Goal: Use online tool/utility

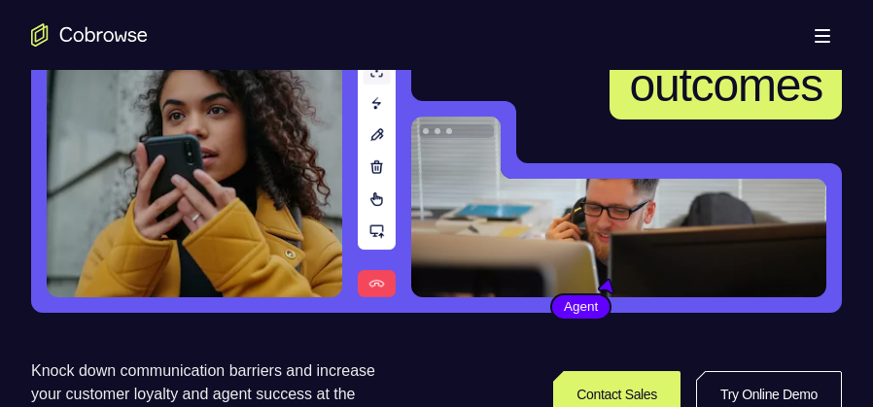
scroll to position [389, 0]
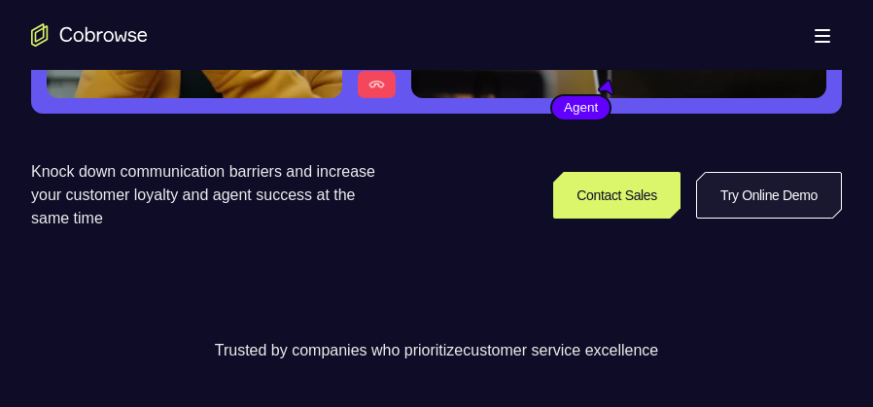
click at [781, 212] on link "Try Online Demo" at bounding box center [769, 195] width 146 height 47
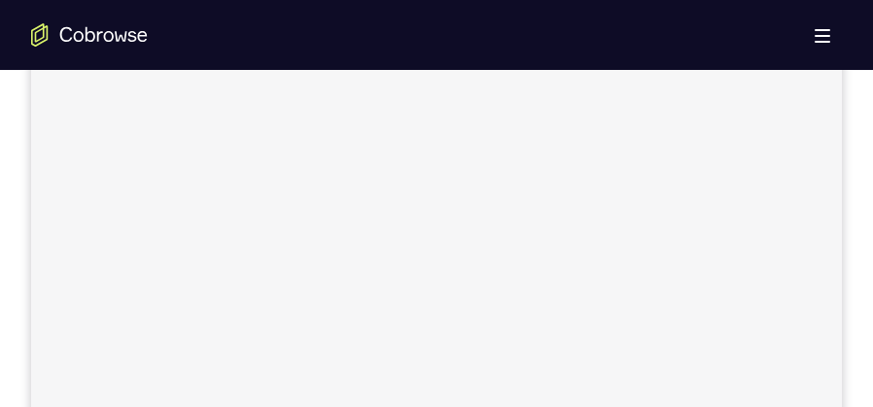
scroll to position [729, 0]
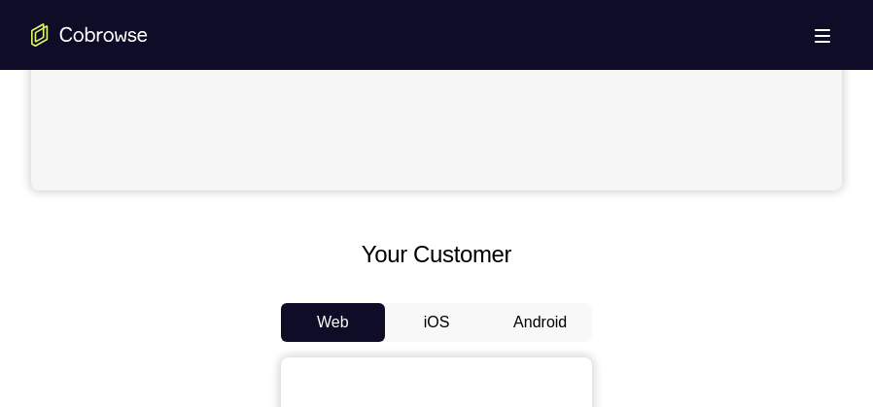
click at [543, 318] on button "Android" at bounding box center [540, 322] width 104 height 39
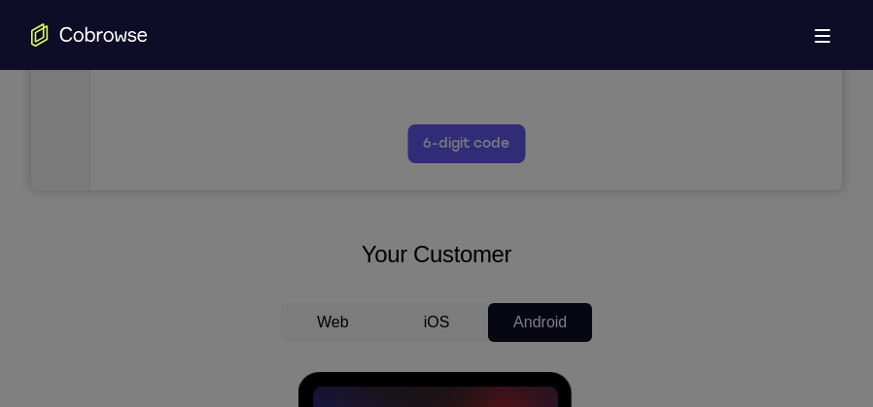
scroll to position [0, 0]
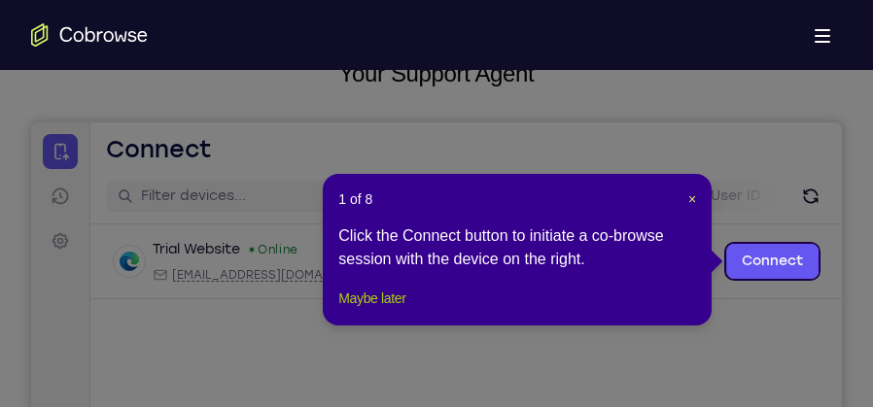
click at [394, 310] on button "Maybe later" at bounding box center [371, 298] width 67 height 23
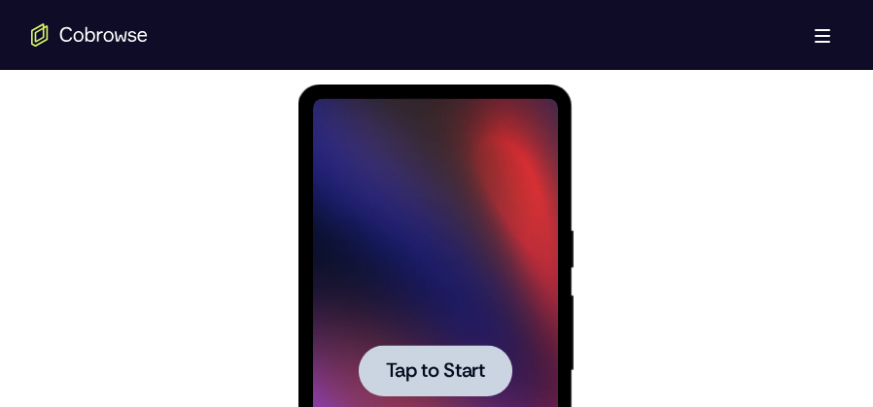
scroll to position [1069, 0]
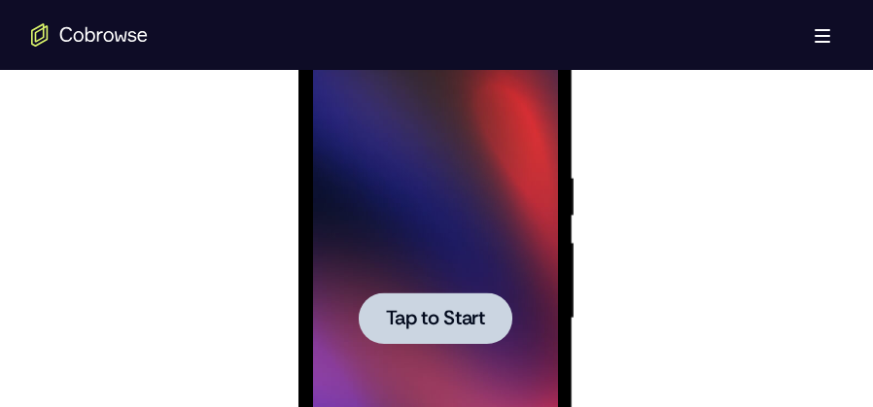
click at [407, 328] on span "Tap to Start" at bounding box center [434, 318] width 99 height 19
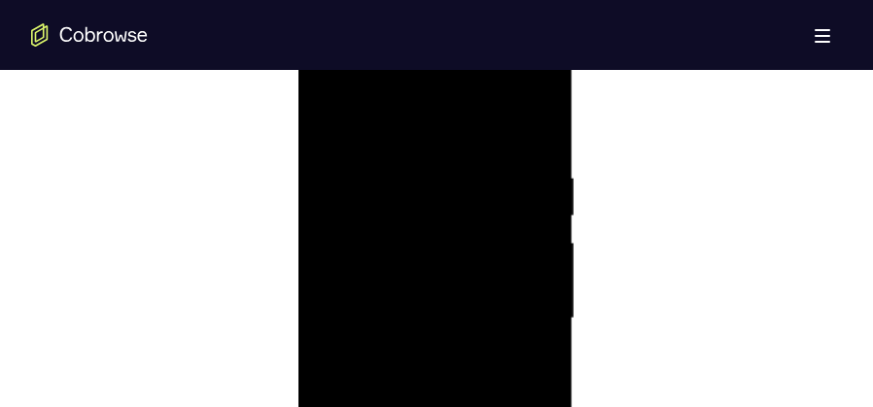
scroll to position [1409, 0]
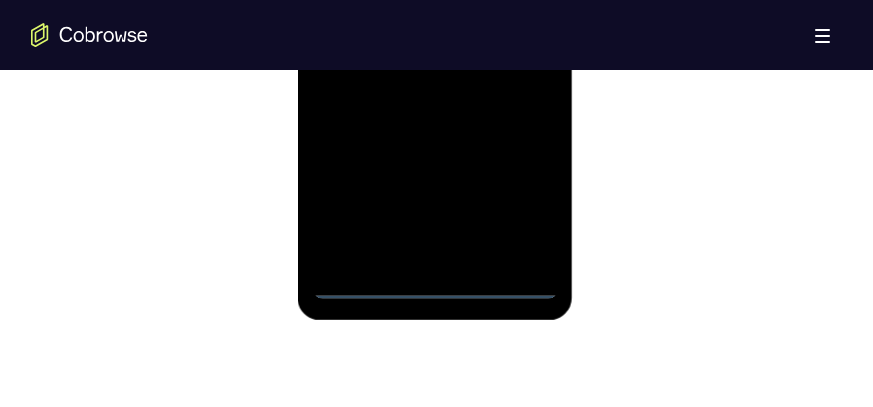
click at [521, 210] on div at bounding box center [434, 27] width 245 height 544
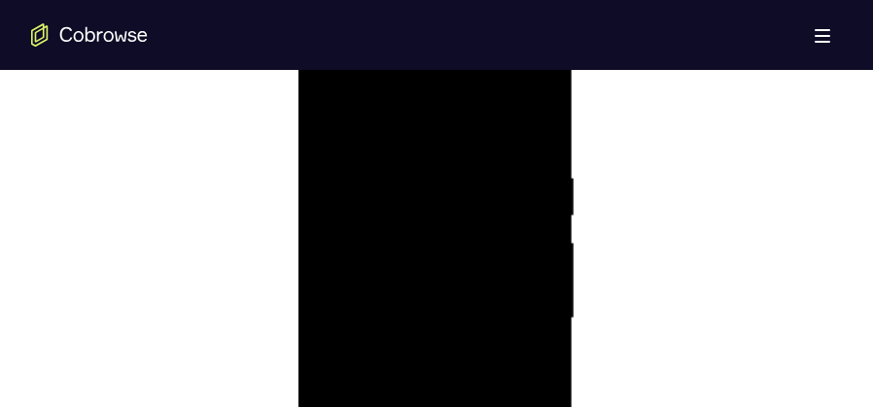
click at [404, 127] on div at bounding box center [434, 319] width 245 height 544
click at [516, 211] on div at bounding box center [434, 221] width 245 height 544
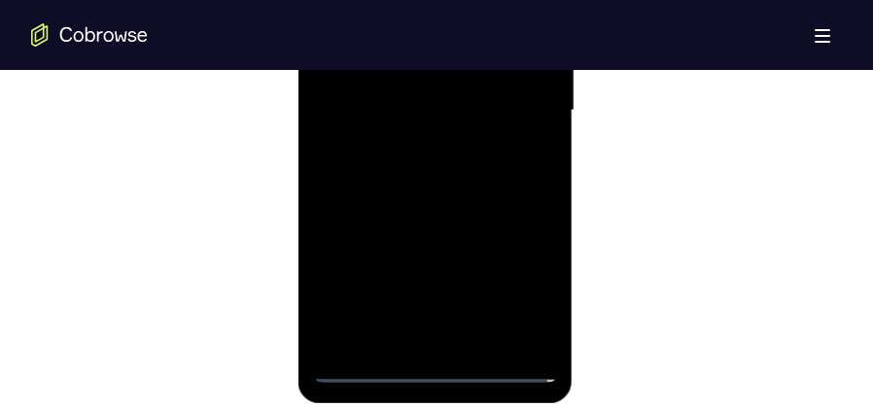
scroll to position [1166, 0]
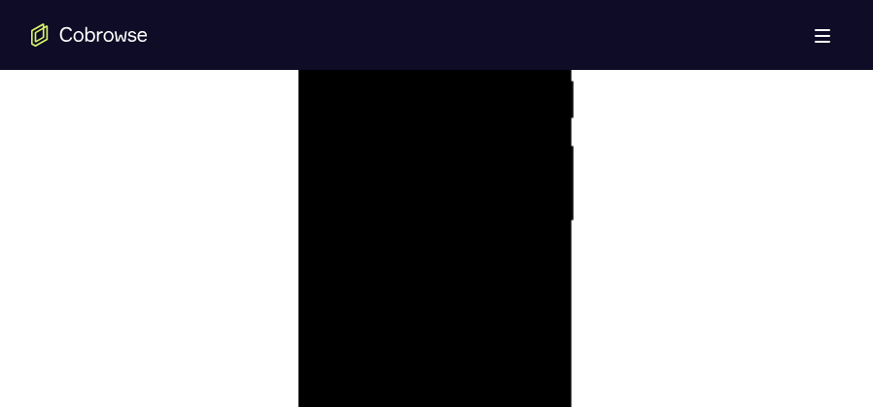
click at [436, 193] on div at bounding box center [434, 221] width 245 height 544
click at [422, 215] on div at bounding box center [434, 221] width 245 height 544
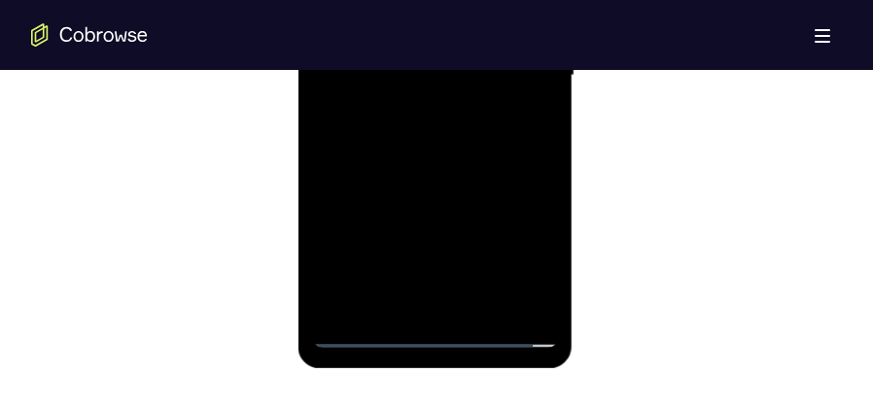
click at [438, 160] on div at bounding box center [434, 76] width 245 height 544
click at [541, 162] on div at bounding box center [434, 76] width 245 height 544
click at [544, 160] on div at bounding box center [434, 76] width 245 height 544
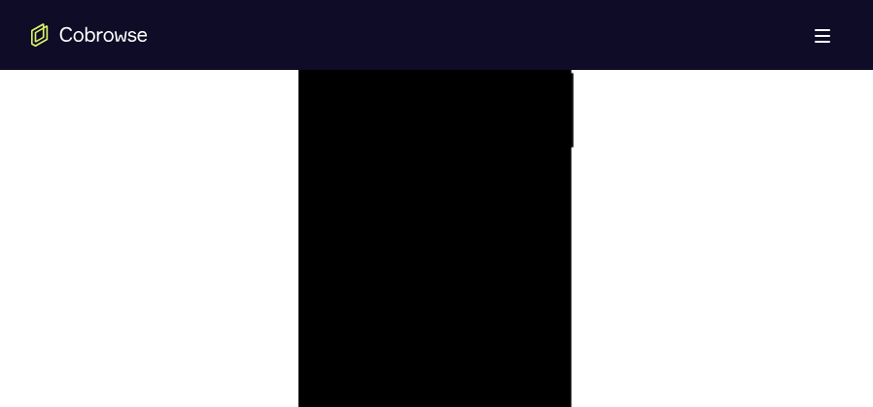
scroll to position [1166, 0]
click at [543, 305] on div at bounding box center [434, 221] width 245 height 544
click at [473, 268] on div at bounding box center [434, 221] width 245 height 544
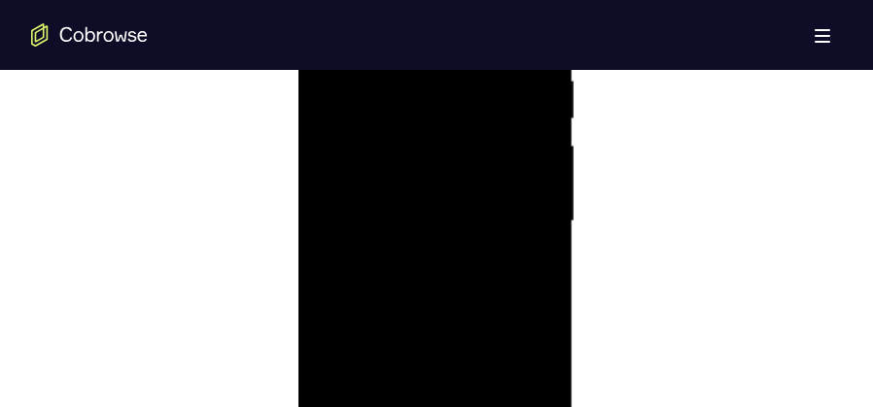
click at [473, 268] on div at bounding box center [434, 221] width 245 height 544
drag, startPoint x: 482, startPoint y: 278, endPoint x: 518, endPoint y: 88, distance: 192.9
click at [518, 88] on div at bounding box center [434, 221] width 245 height 544
drag, startPoint x: 481, startPoint y: 290, endPoint x: 487, endPoint y: 127, distance: 162.4
click at [487, 127] on div at bounding box center [434, 221] width 245 height 544
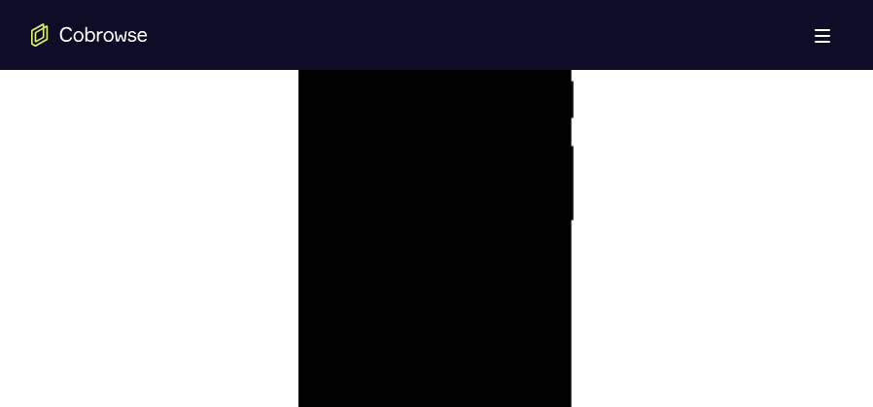
drag, startPoint x: 486, startPoint y: 255, endPoint x: 499, endPoint y: 154, distance: 101.9
click at [499, 154] on div at bounding box center [434, 221] width 245 height 544
drag, startPoint x: 471, startPoint y: 245, endPoint x: 465, endPoint y: 156, distance: 89.7
click at [465, 156] on div at bounding box center [434, 221] width 245 height 544
click at [540, 191] on div at bounding box center [434, 221] width 245 height 544
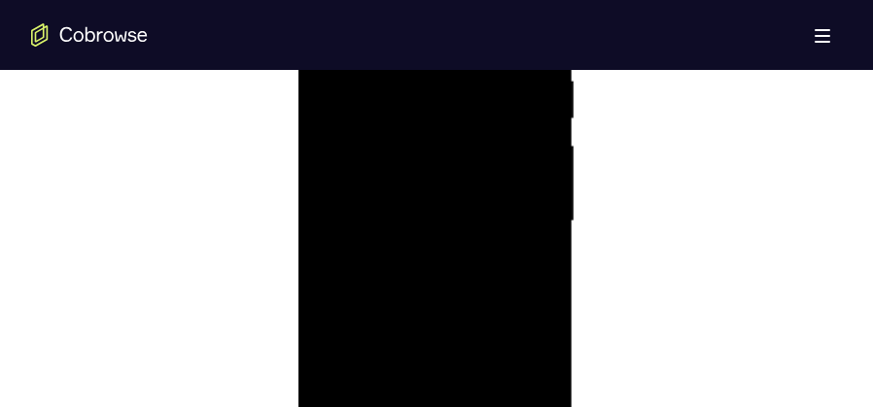
click at [540, 191] on div at bounding box center [434, 221] width 245 height 544
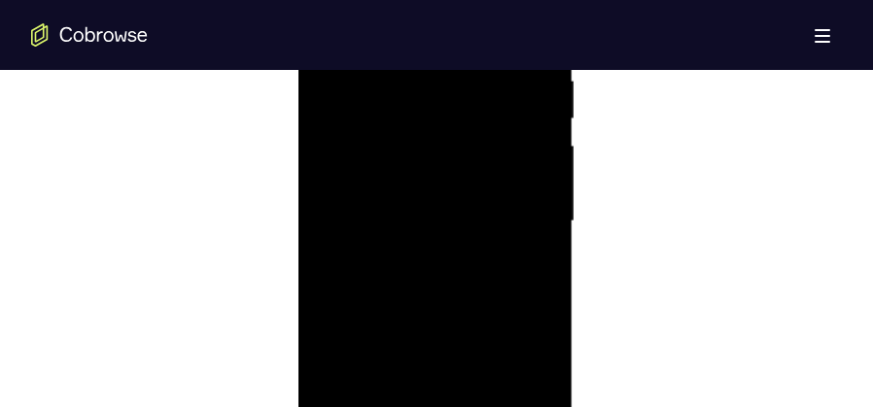
click at [540, 191] on div at bounding box center [434, 221] width 245 height 544
drag, startPoint x: 500, startPoint y: 255, endPoint x: 524, endPoint y: 75, distance: 181.5
click at [524, 75] on div at bounding box center [434, 221] width 245 height 544
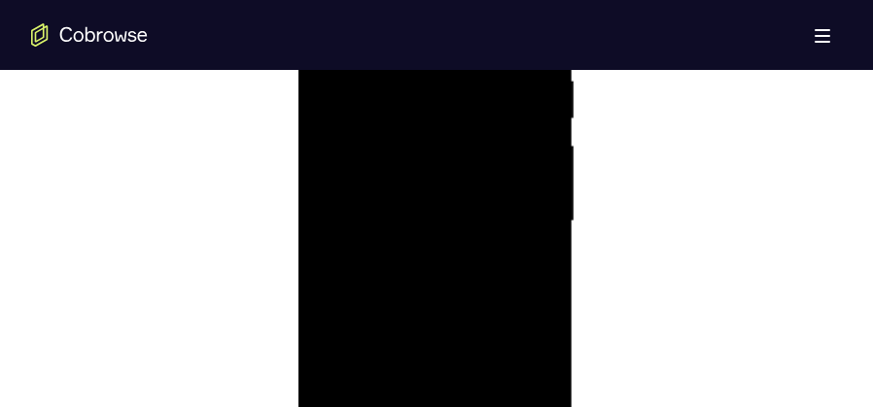
drag, startPoint x: 483, startPoint y: 246, endPoint x: 512, endPoint y: 90, distance: 158.2
click at [512, 90] on div at bounding box center [434, 221] width 245 height 544
click at [545, 259] on div at bounding box center [434, 221] width 245 height 544
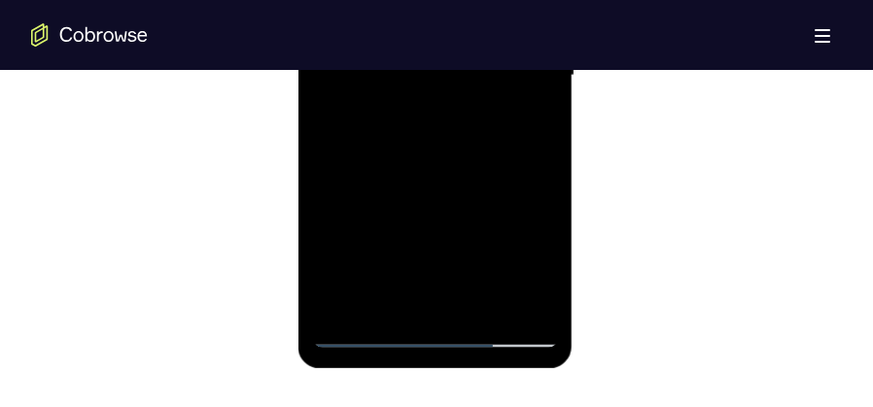
click at [484, 302] on div at bounding box center [434, 76] width 245 height 544
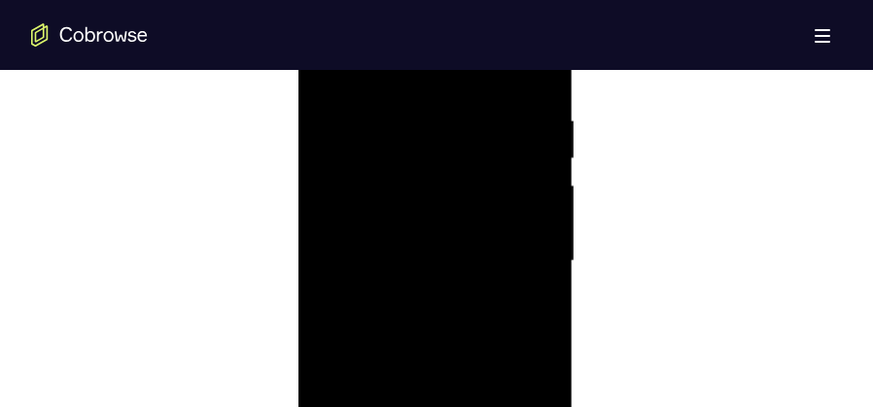
scroll to position [1264, 0]
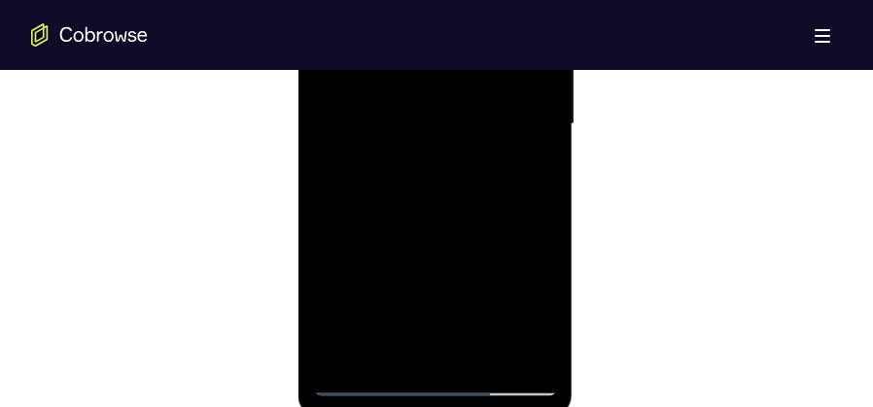
click at [456, 226] on div at bounding box center [434, 124] width 245 height 544
click at [481, 159] on div at bounding box center [434, 124] width 245 height 544
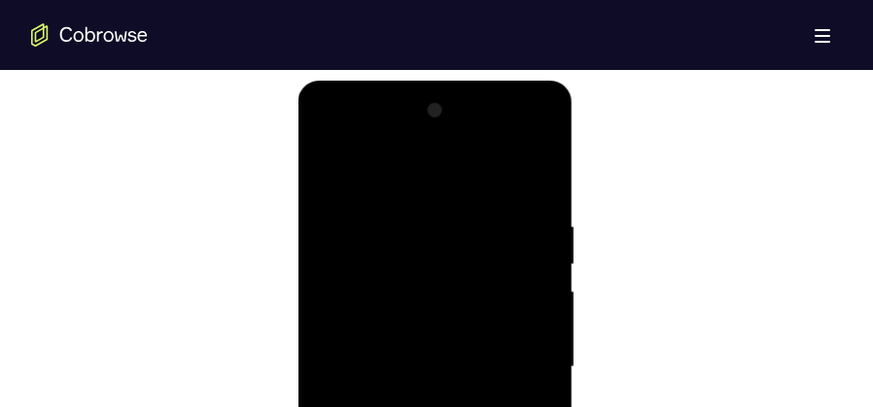
click at [427, 169] on div at bounding box center [434, 367] width 245 height 544
click at [327, 169] on div at bounding box center [434, 367] width 245 height 544
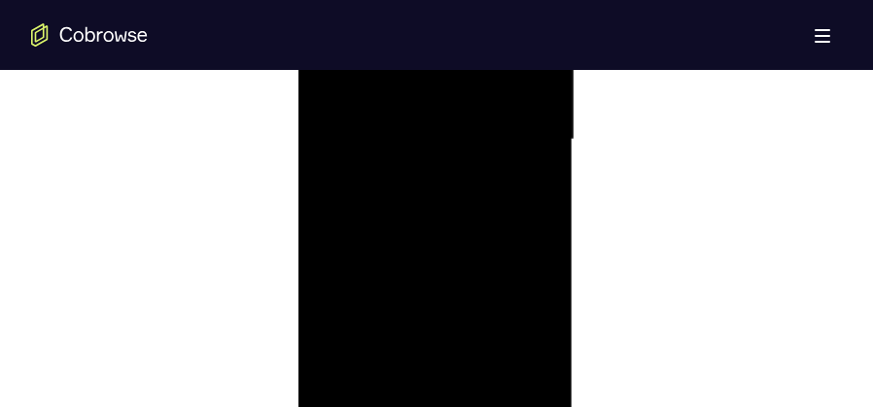
scroll to position [1312, 0]
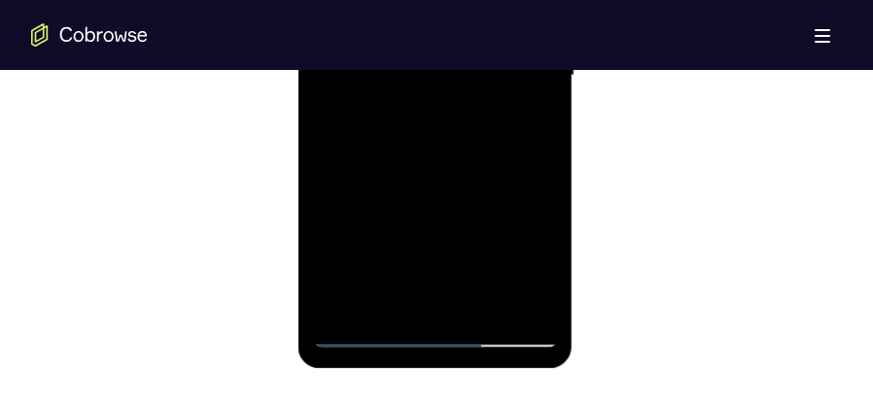
click at [438, 303] on div at bounding box center [434, 76] width 245 height 544
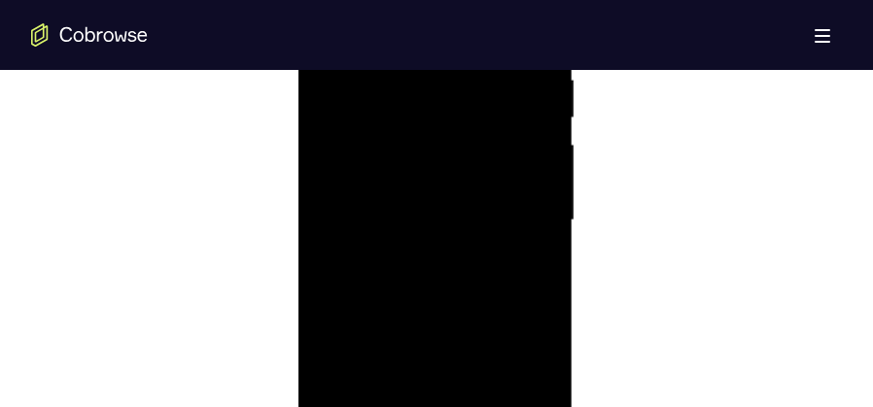
scroll to position [1069, 0]
click at [326, 121] on div at bounding box center [434, 319] width 245 height 544
click at [457, 194] on div at bounding box center [434, 124] width 245 height 544
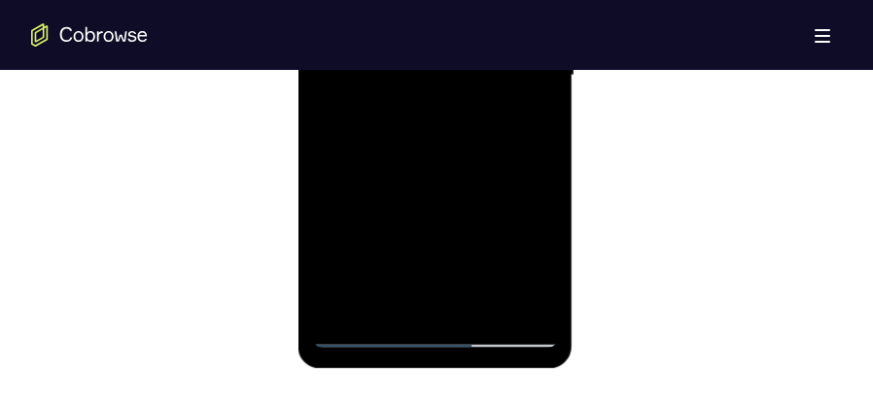
click at [407, 179] on div at bounding box center [434, 76] width 245 height 544
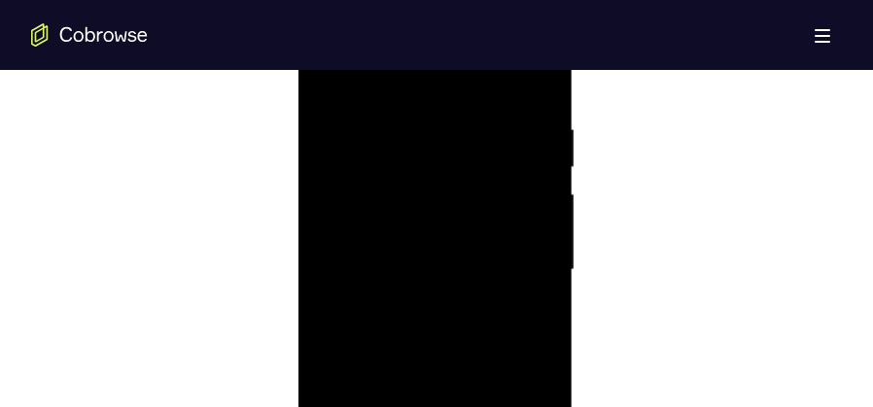
click at [344, 137] on div at bounding box center [434, 270] width 245 height 544
click at [416, 198] on div at bounding box center [434, 173] width 245 height 544
click at [329, 77] on div at bounding box center [434, 270] width 245 height 544
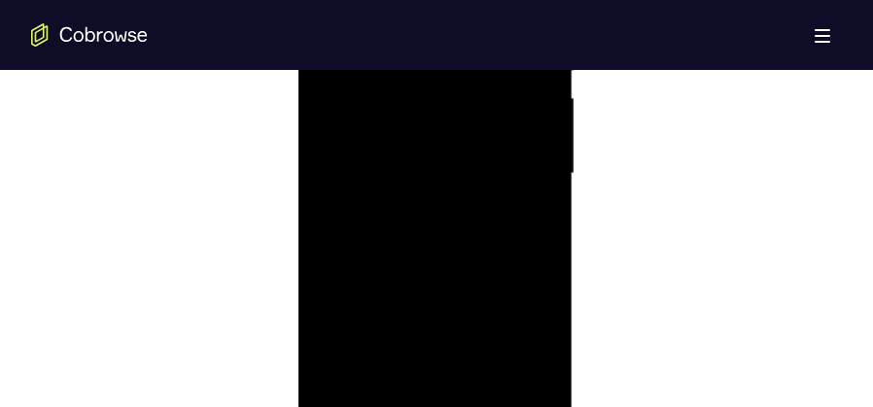
scroll to position [1215, 0]
click at [475, 284] on div at bounding box center [434, 173] width 245 height 544
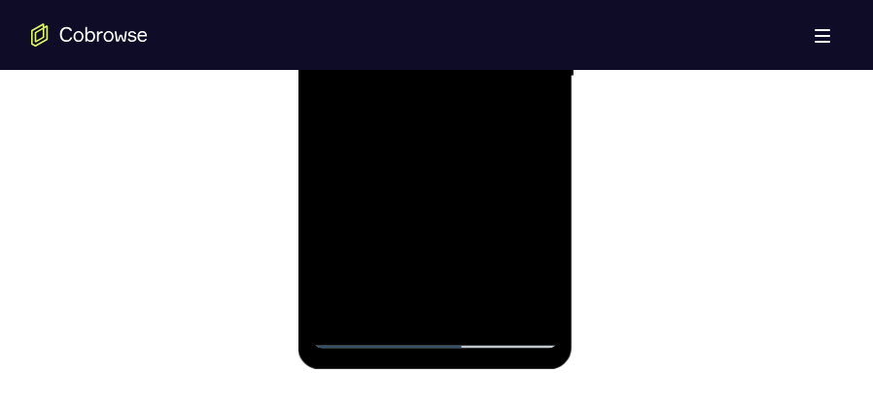
scroll to position [1312, 0]
click at [434, 291] on div at bounding box center [434, 76] width 245 height 544
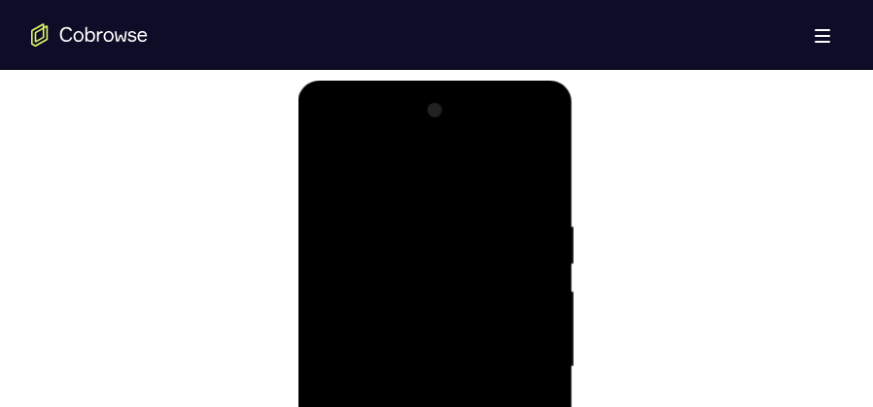
scroll to position [1021, 0]
click at [320, 167] on div at bounding box center [434, 367] width 245 height 544
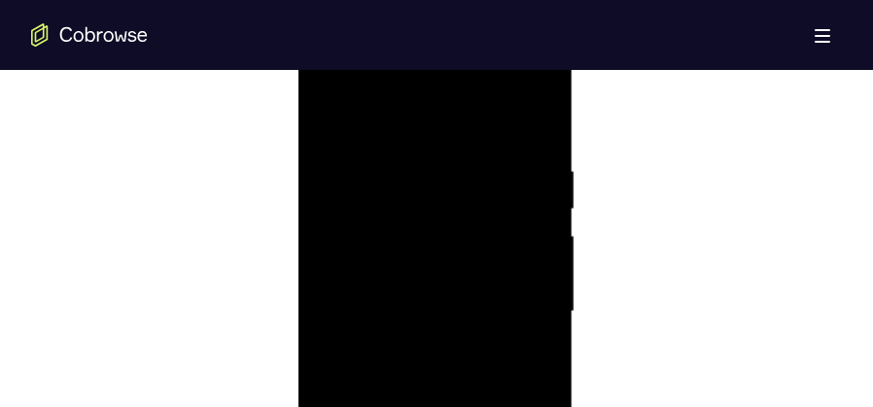
scroll to position [1069, 0]
click at [334, 119] on div at bounding box center [434, 319] width 245 height 544
click at [547, 122] on div at bounding box center [434, 319] width 245 height 544
drag, startPoint x: 476, startPoint y: 163, endPoint x: 470, endPoint y: 258, distance: 94.5
click at [470, 258] on div at bounding box center [434, 319] width 245 height 544
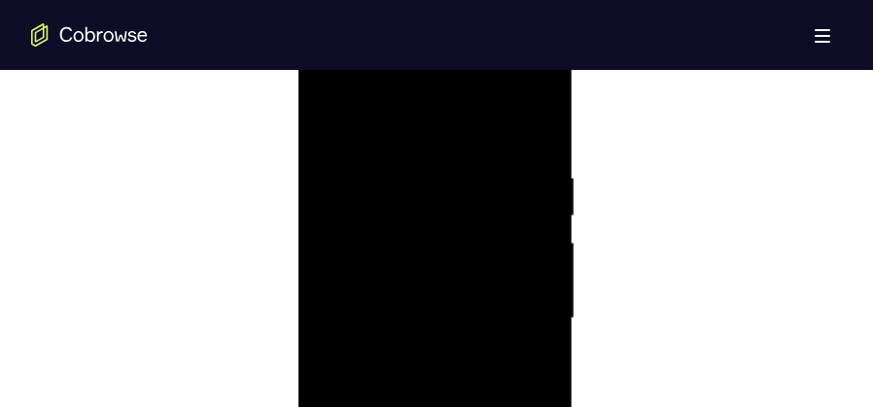
click at [428, 161] on div at bounding box center [434, 319] width 245 height 544
click at [375, 170] on div at bounding box center [434, 270] width 245 height 544
click at [331, 77] on div at bounding box center [434, 270] width 245 height 544
click at [360, 138] on div at bounding box center [434, 270] width 245 height 544
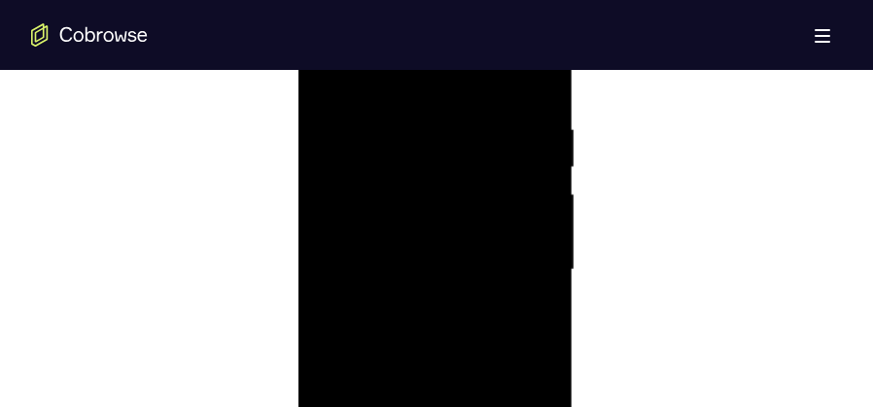
click at [334, 75] on div at bounding box center [434, 270] width 245 height 544
click at [470, 137] on div at bounding box center [434, 270] width 245 height 544
click at [470, 174] on div at bounding box center [434, 270] width 245 height 544
click at [527, 140] on div at bounding box center [434, 270] width 245 height 544
click at [528, 172] on div at bounding box center [434, 270] width 245 height 544
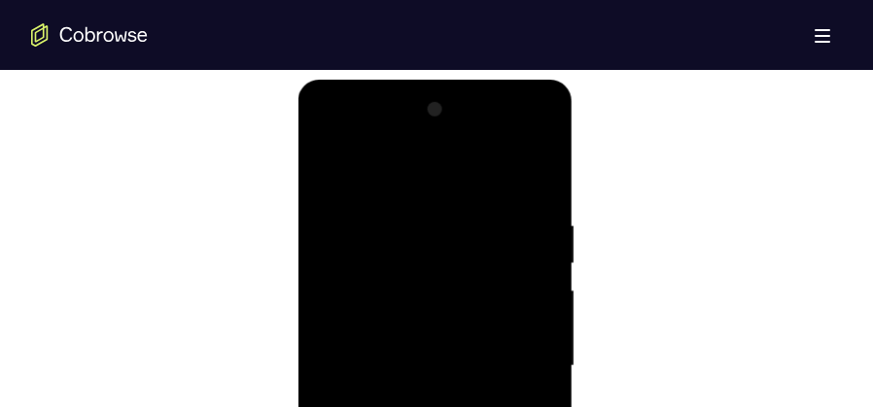
scroll to position [1021, 0]
click at [332, 160] on div at bounding box center [434, 367] width 245 height 544
drag, startPoint x: 420, startPoint y: 171, endPoint x: 442, endPoint y: 391, distance: 220.8
click at [442, 391] on div at bounding box center [434, 367] width 245 height 544
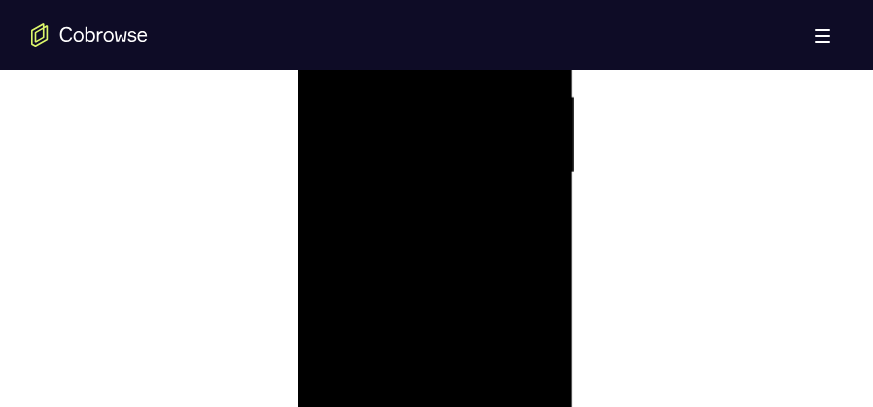
scroll to position [1361, 0]
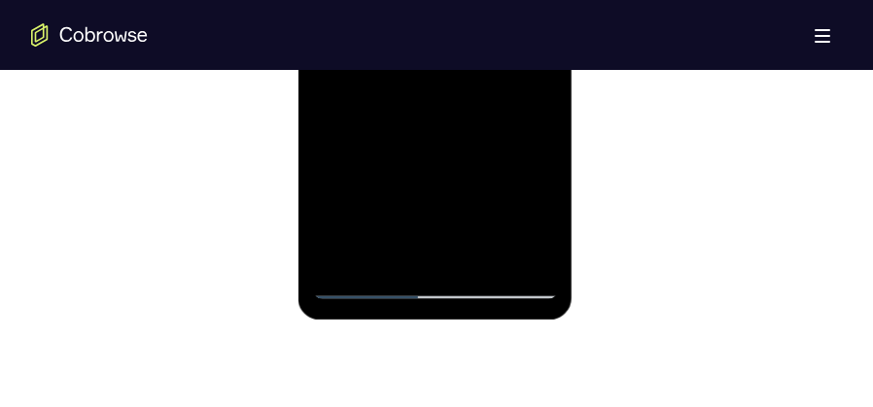
click at [524, 262] on div at bounding box center [434, 27] width 245 height 544
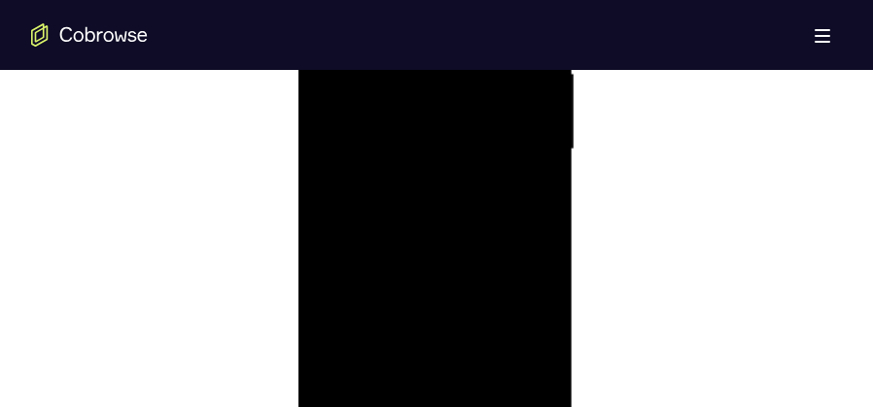
scroll to position [1312, 0]
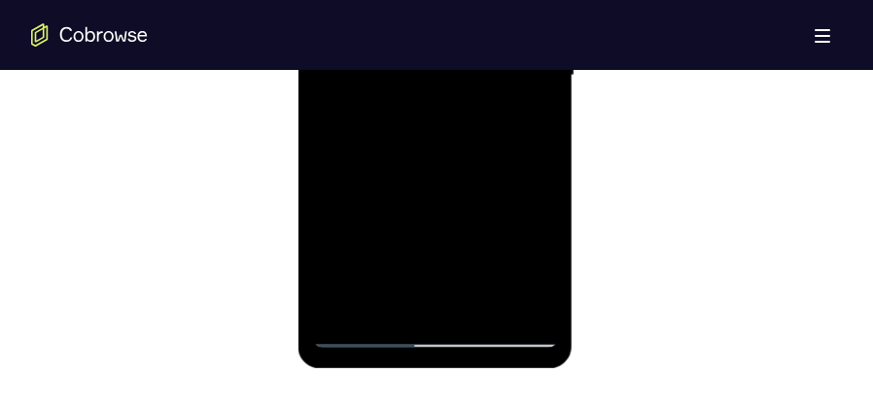
click at [340, 300] on div at bounding box center [434, 76] width 245 height 544
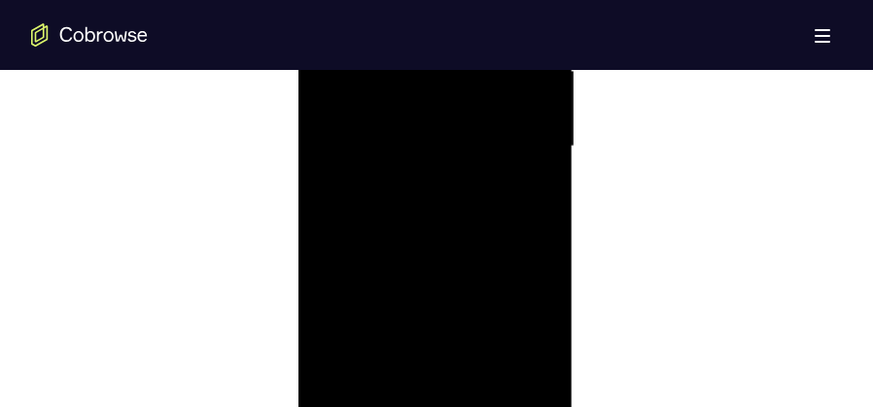
scroll to position [1166, 0]
click at [412, 86] on div at bounding box center [434, 221] width 245 height 544
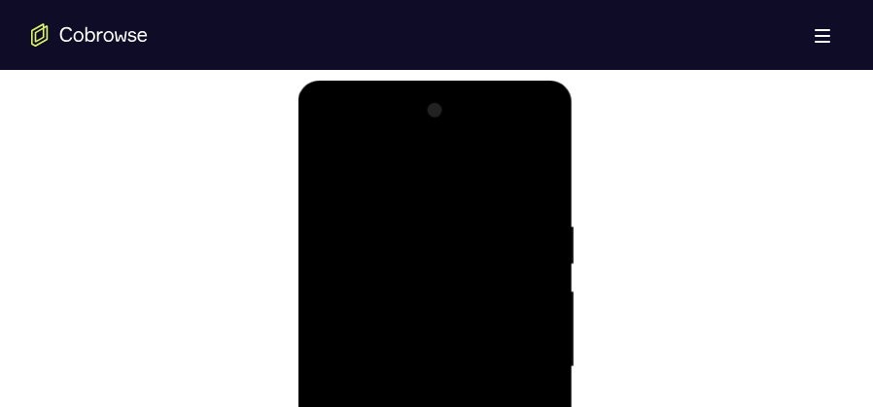
click at [526, 231] on div at bounding box center [434, 367] width 245 height 544
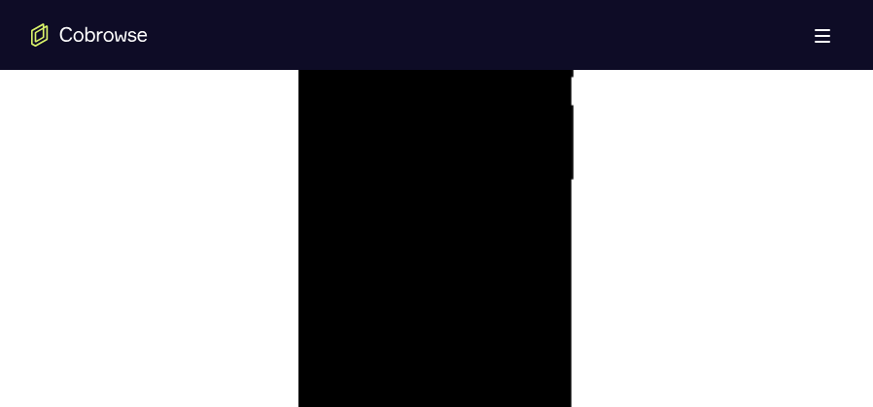
scroll to position [1215, 0]
click at [531, 231] on div at bounding box center [434, 173] width 245 height 544
click at [531, 231] on div at bounding box center [434, 270] width 245 height 544
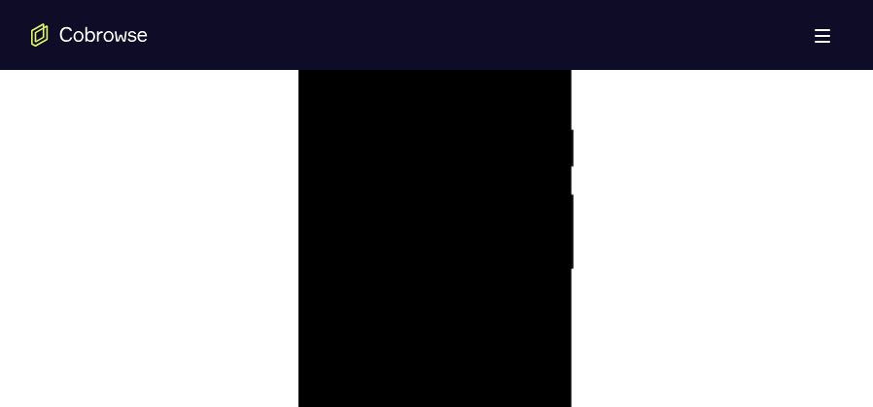
click at [531, 231] on div at bounding box center [434, 270] width 245 height 544
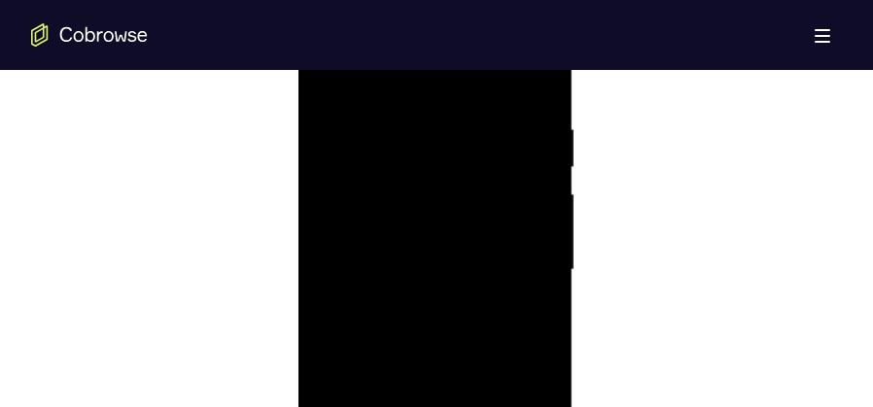
click at [531, 231] on div at bounding box center [434, 270] width 245 height 544
drag, startPoint x: 531, startPoint y: 329, endPoint x: 255, endPoint y: 198, distance: 305.2
click at [297, 198] on html "Online web based iOS Simulators and Android Emulators. Run iPhone, iPad, Mobile…" at bounding box center [435, 274] width 277 height 583
click at [500, 204] on div at bounding box center [434, 270] width 245 height 544
click at [509, 204] on div at bounding box center [434, 270] width 245 height 544
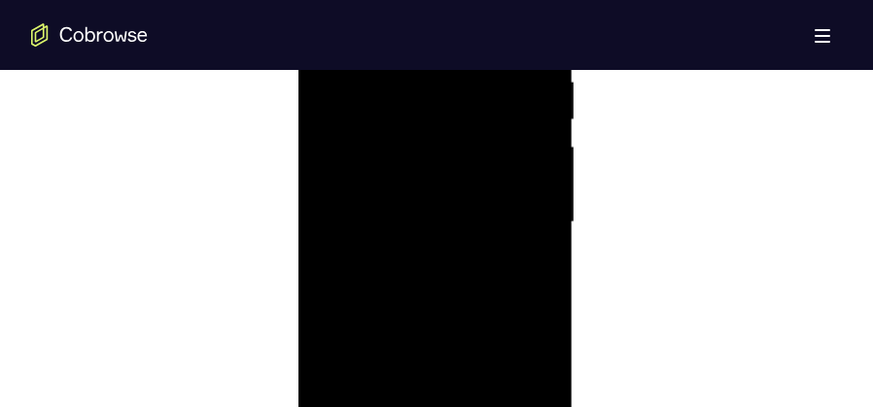
scroll to position [1166, 0]
click at [522, 216] on div at bounding box center [434, 221] width 245 height 544
click at [536, 129] on div at bounding box center [434, 319] width 245 height 544
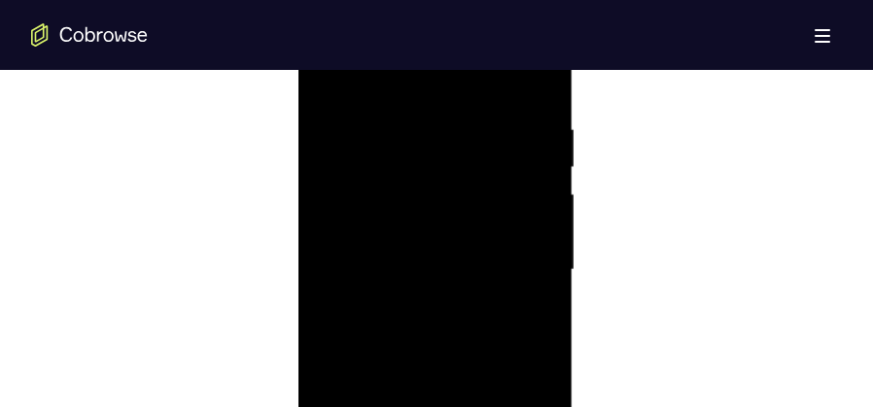
drag, startPoint x: 498, startPoint y: 172, endPoint x: 492, endPoint y: 329, distance: 156.6
click at [492, 329] on div at bounding box center [434, 270] width 245 height 544
click at [541, 258] on div at bounding box center [434, 173] width 245 height 544
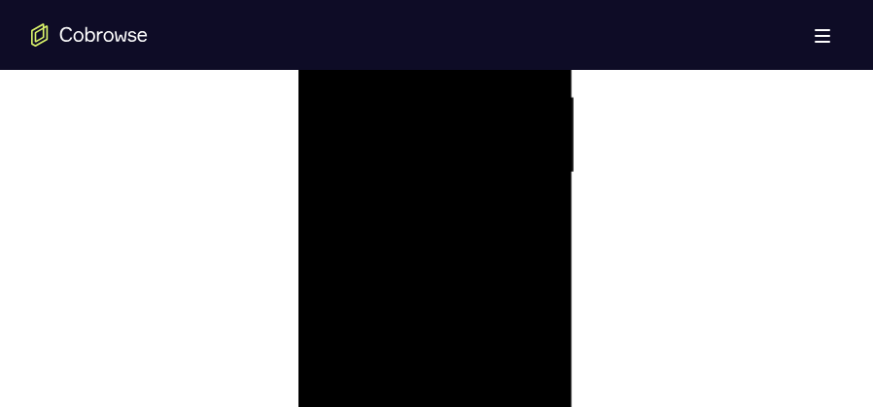
click at [541, 258] on div at bounding box center [434, 173] width 245 height 544
click at [369, 76] on div at bounding box center [434, 173] width 245 height 544
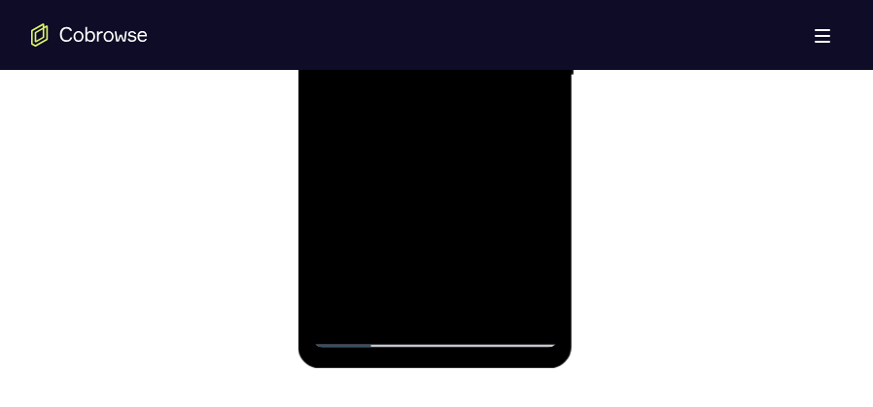
drag, startPoint x: 425, startPoint y: 191, endPoint x: 443, endPoint y: 73, distance: 120.0
click at [443, 73] on div at bounding box center [434, 76] width 245 height 544
click at [521, 156] on div at bounding box center [434, 76] width 245 height 544
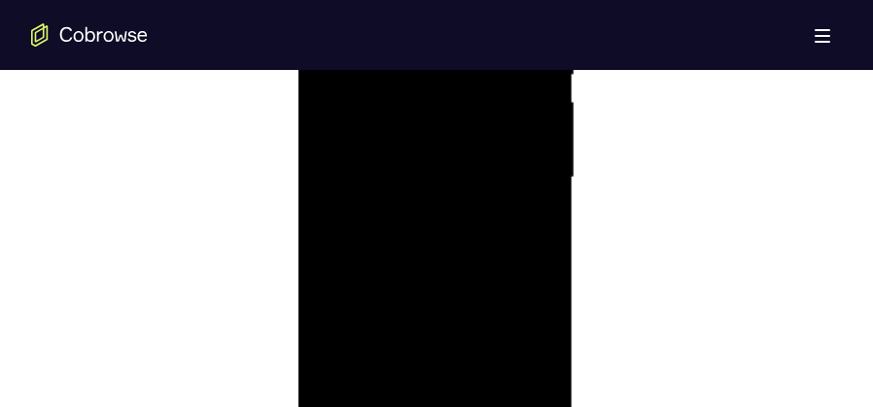
scroll to position [1118, 0]
click at [324, 74] on div at bounding box center [434, 270] width 245 height 544
drag, startPoint x: 467, startPoint y: 244, endPoint x: 504, endPoint y: 91, distance: 157.2
click at [504, 91] on div at bounding box center [434, 270] width 245 height 544
click at [449, 332] on div at bounding box center [434, 270] width 245 height 544
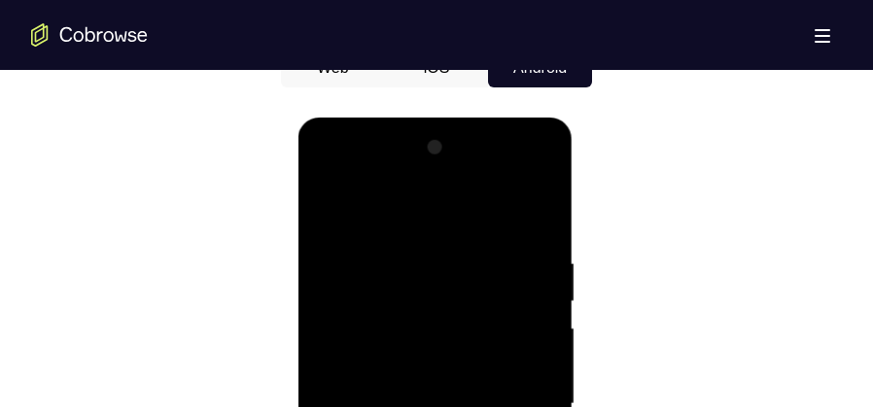
scroll to position [972, 0]
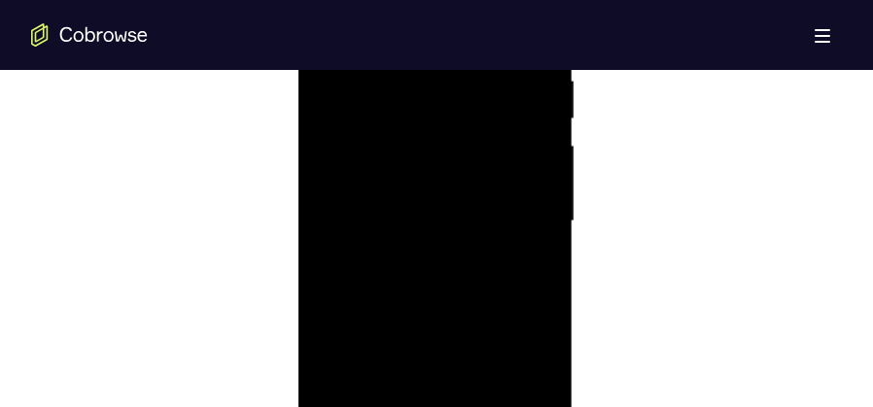
drag, startPoint x: 464, startPoint y: 313, endPoint x: 492, endPoint y: 30, distance: 284.3
click at [492, 30] on div at bounding box center [434, 221] width 245 height 544
drag, startPoint x: 453, startPoint y: 147, endPoint x: 452, endPoint y: 288, distance: 140.9
click at [454, 285] on div at bounding box center [434, 221] width 245 height 544
drag, startPoint x: 451, startPoint y: 278, endPoint x: 488, endPoint y: 84, distance: 197.9
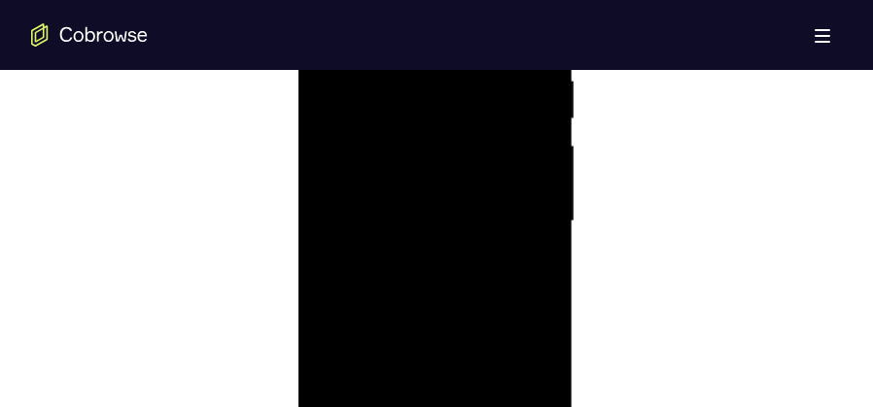
click at [488, 84] on div at bounding box center [434, 221] width 245 height 544
drag, startPoint x: 456, startPoint y: 249, endPoint x: 489, endPoint y: 70, distance: 181.9
click at [489, 70] on div at bounding box center [434, 221] width 245 height 544
drag, startPoint x: 454, startPoint y: 264, endPoint x: 477, endPoint y: 129, distance: 137.1
click at [477, 129] on div at bounding box center [434, 221] width 245 height 544
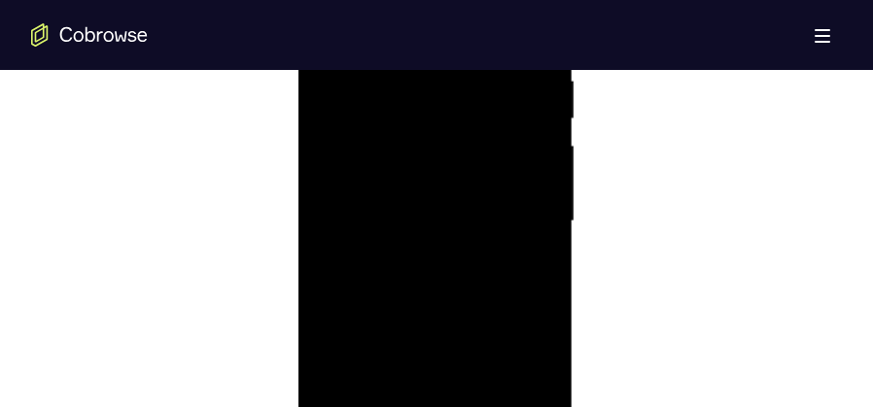
drag, startPoint x: 512, startPoint y: 261, endPoint x: 525, endPoint y: 113, distance: 149.3
click at [525, 113] on div at bounding box center [434, 221] width 245 height 544
drag, startPoint x: 486, startPoint y: 246, endPoint x: 512, endPoint y: 123, distance: 125.3
click at [512, 123] on div at bounding box center [434, 221] width 245 height 544
drag, startPoint x: 399, startPoint y: 253, endPoint x: 425, endPoint y: 142, distance: 113.9
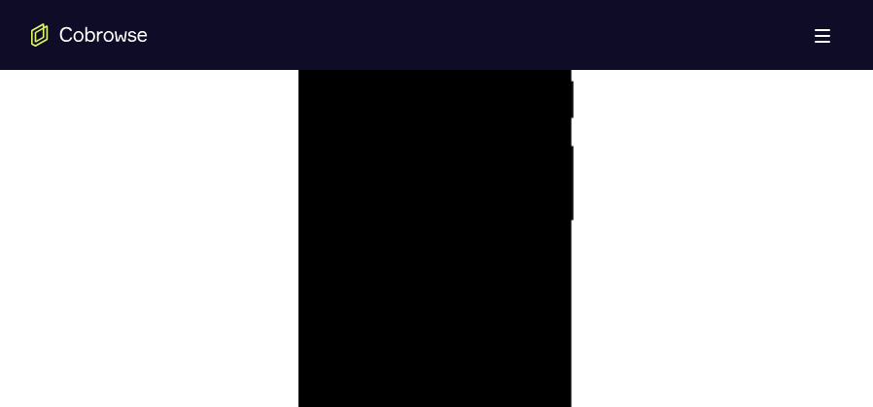
click at [425, 142] on div at bounding box center [434, 221] width 245 height 544
drag, startPoint x: 433, startPoint y: 295, endPoint x: 465, endPoint y: 134, distance: 164.5
click at [465, 134] on div at bounding box center [434, 221] width 245 height 544
click at [533, 211] on div at bounding box center [434, 221] width 245 height 544
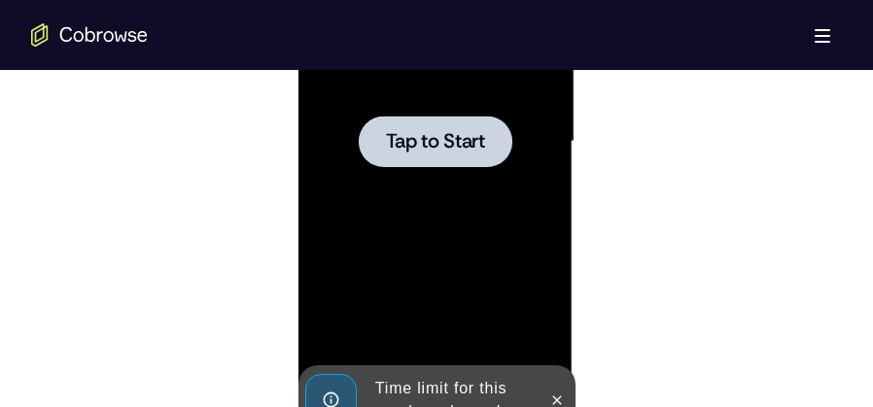
scroll to position [1264, 0]
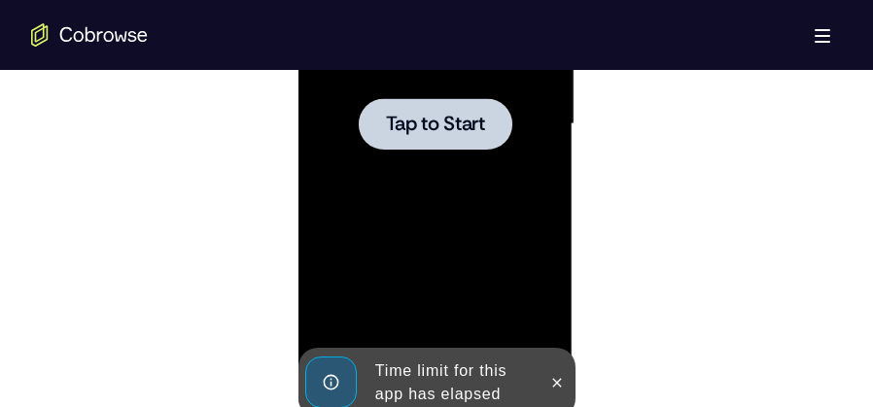
click at [410, 184] on div at bounding box center [434, 124] width 245 height 544
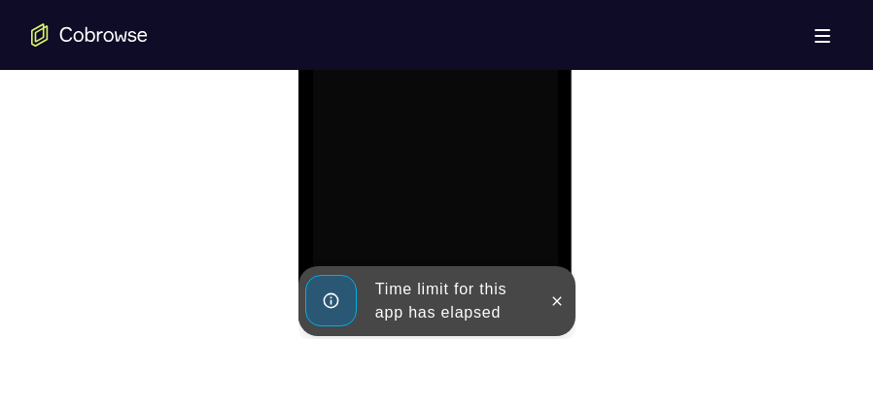
scroll to position [1458, 0]
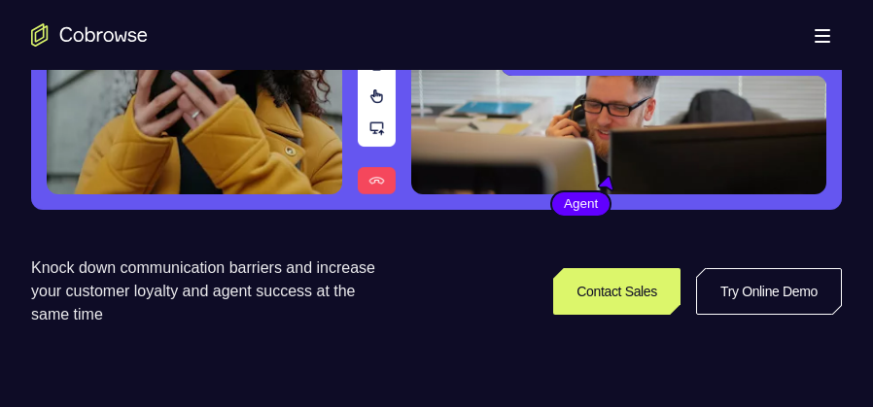
scroll to position [340, 0]
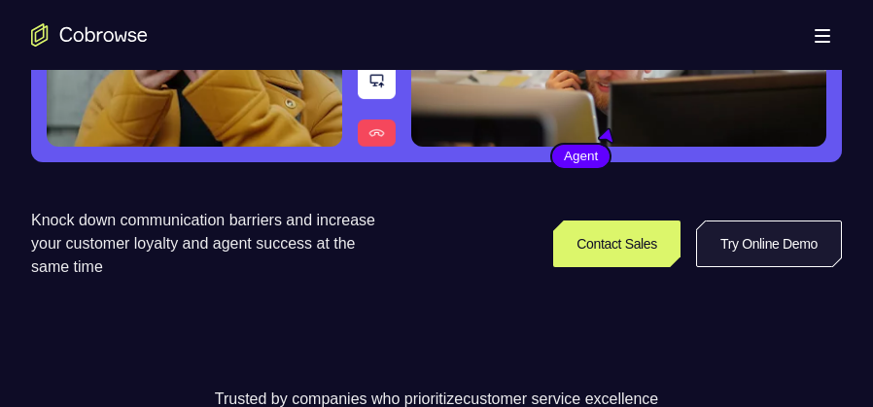
click at [809, 254] on link "Try Online Demo" at bounding box center [769, 244] width 146 height 47
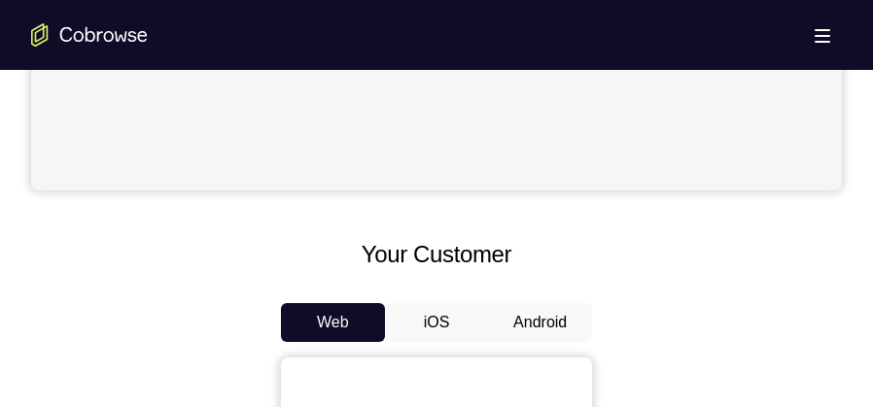
scroll to position [778, 0]
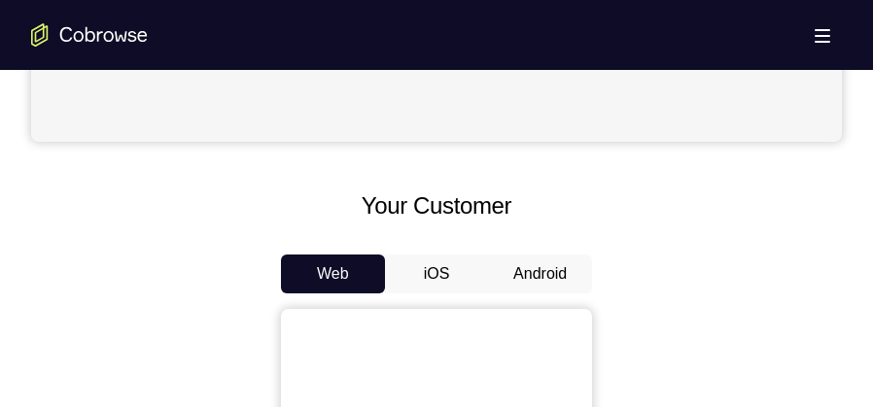
click at [518, 268] on button "Android" at bounding box center [540, 274] width 104 height 39
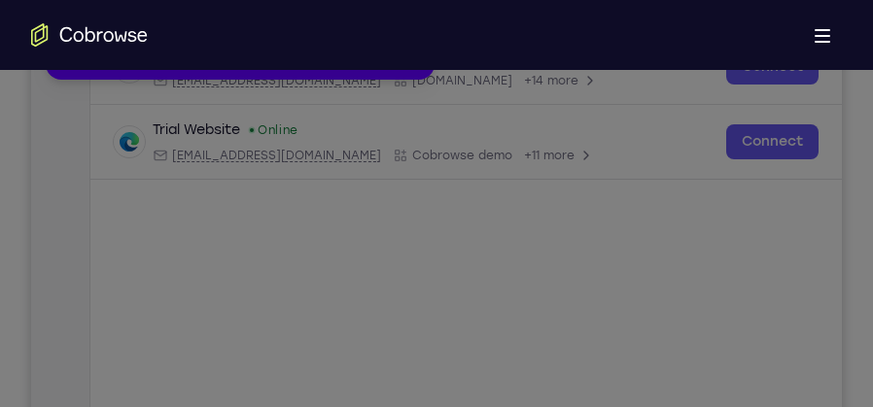
scroll to position [194, 0]
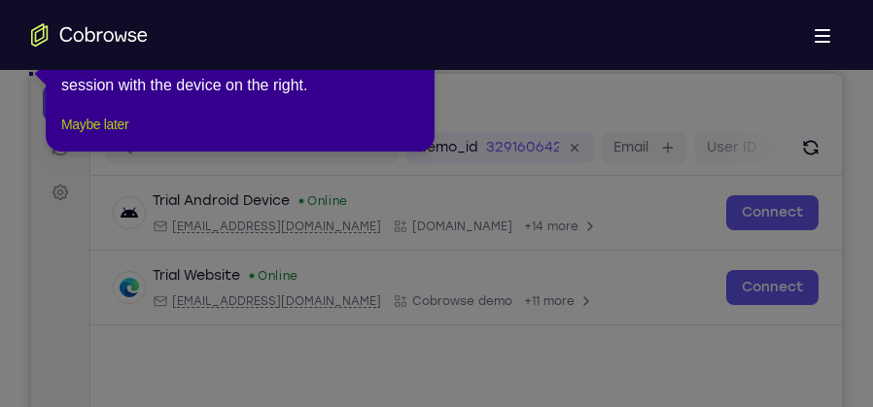
drag, startPoint x: 84, startPoint y: 147, endPoint x: 53, endPoint y: 76, distance: 77.1
click at [84, 136] on button "Maybe later" at bounding box center [94, 124] width 67 height 23
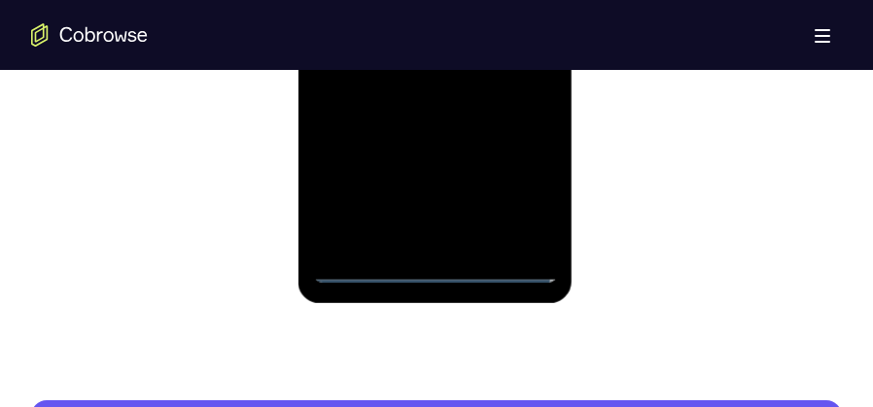
scroll to position [1409, 0]
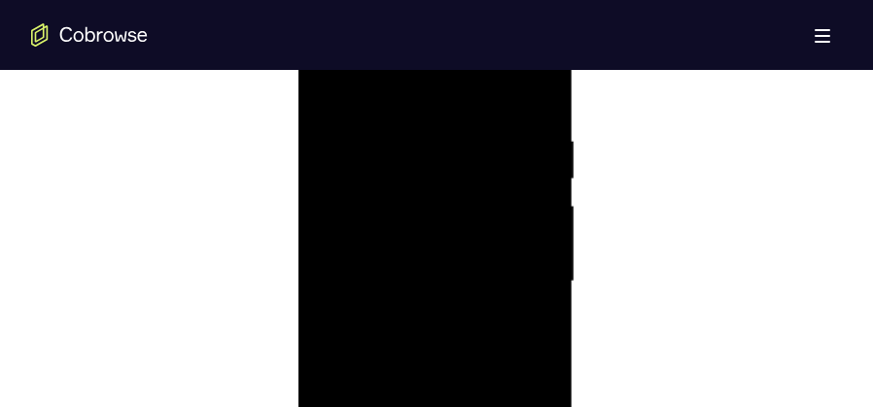
scroll to position [1021, 0]
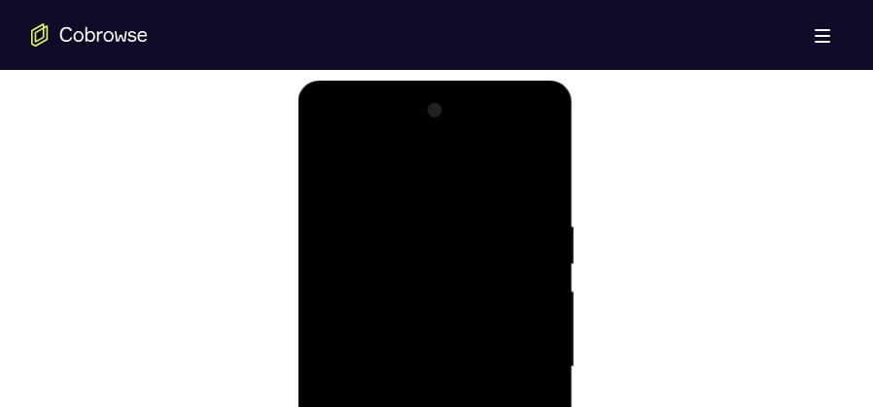
click at [447, 183] on div at bounding box center [434, 367] width 245 height 544
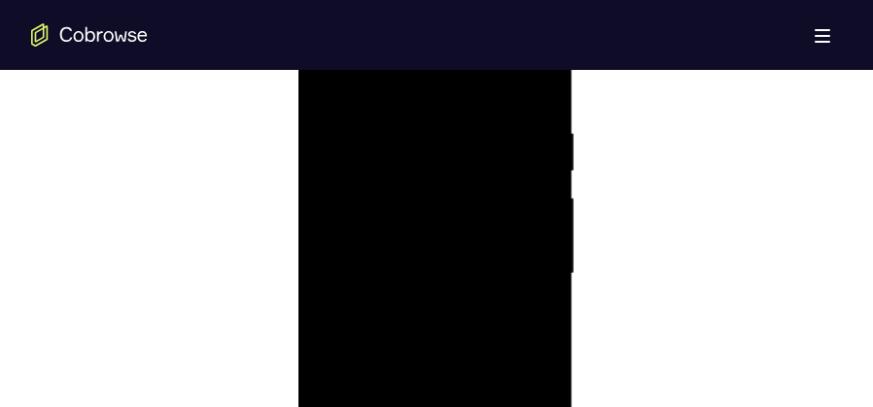
scroll to position [1215, 0]
click at [512, 158] on div at bounding box center [434, 173] width 245 height 544
click at [416, 204] on div at bounding box center [434, 173] width 245 height 544
click at [431, 161] on div at bounding box center [434, 173] width 245 height 544
click at [392, 171] on div at bounding box center [434, 173] width 245 height 544
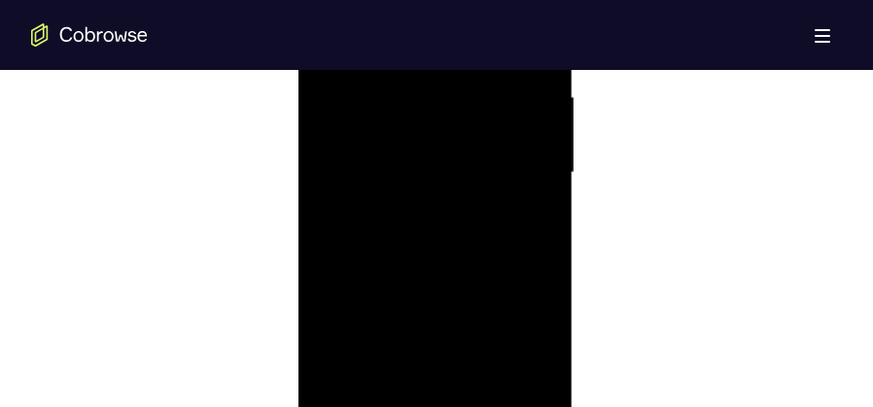
click at [460, 230] on div at bounding box center [434, 173] width 245 height 544
click at [424, 230] on div at bounding box center [434, 173] width 245 height 544
click at [442, 242] on div at bounding box center [434, 173] width 245 height 544
click at [446, 233] on div at bounding box center [434, 173] width 245 height 544
click at [468, 194] on div at bounding box center [434, 173] width 245 height 544
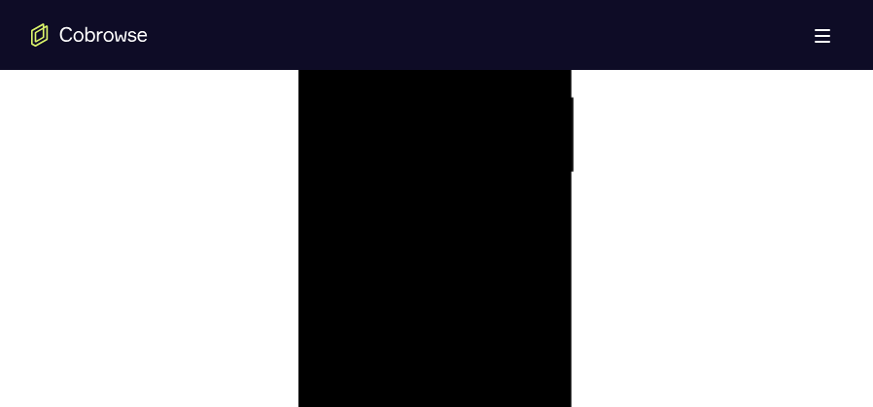
click at [468, 194] on div at bounding box center [434, 173] width 245 height 544
click at [534, 150] on div at bounding box center [434, 319] width 245 height 544
click at [546, 119] on div at bounding box center [434, 319] width 245 height 544
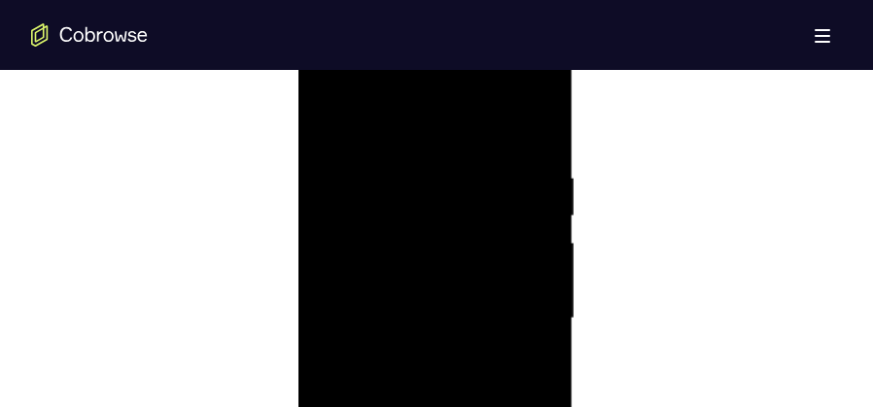
click at [331, 120] on div at bounding box center [434, 319] width 245 height 544
click at [396, 150] on div at bounding box center [434, 319] width 245 height 544
click at [512, 394] on div at bounding box center [434, 173] width 245 height 544
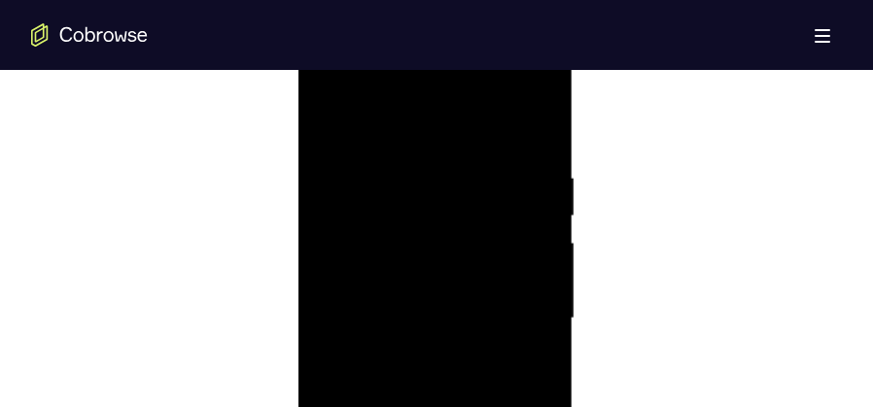
click at [511, 235] on div at bounding box center [434, 319] width 245 height 544
click at [516, 235] on div at bounding box center [434, 319] width 245 height 544
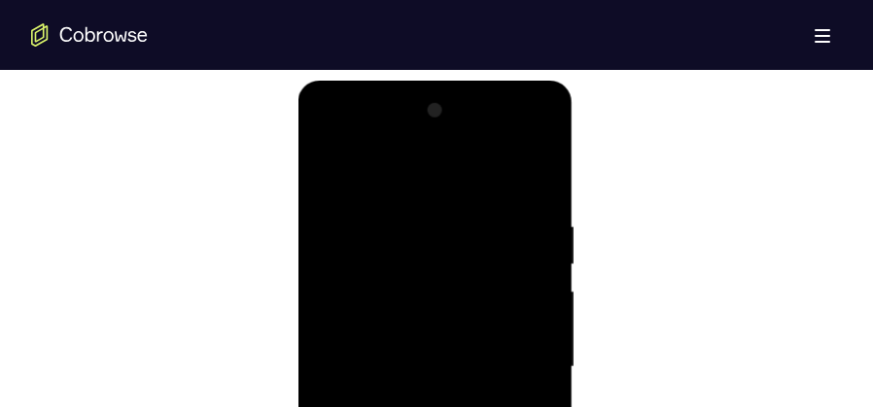
click at [527, 238] on div at bounding box center [434, 367] width 245 height 544
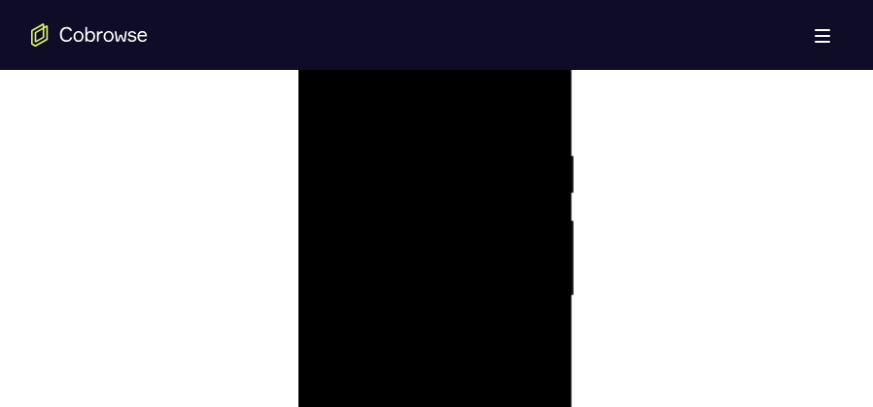
scroll to position [1215, 0]
click at [522, 244] on div at bounding box center [434, 173] width 245 height 544
click at [522, 244] on div at bounding box center [434, 270] width 245 height 544
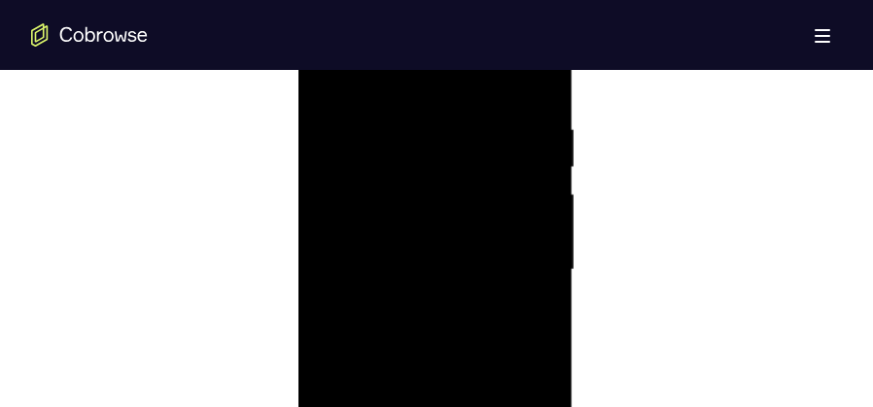
click at [522, 244] on div at bounding box center [434, 270] width 245 height 544
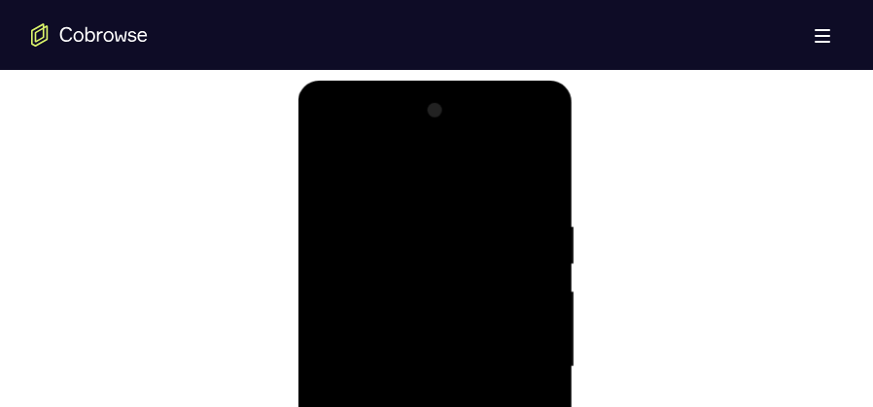
click at [525, 254] on div at bounding box center [434, 367] width 245 height 544
click at [527, 246] on div at bounding box center [434, 367] width 245 height 544
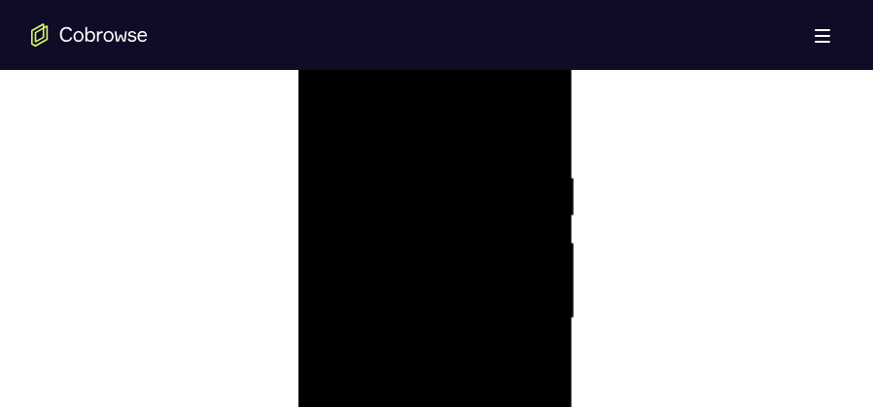
click at [527, 246] on div at bounding box center [434, 319] width 245 height 544
click at [527, 246] on div at bounding box center [434, 173] width 245 height 544
click at [538, 126] on div at bounding box center [434, 319] width 245 height 544
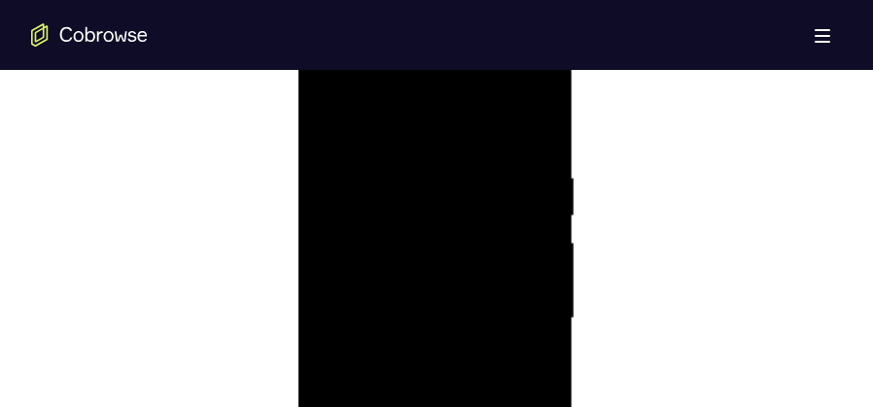
drag, startPoint x: 461, startPoint y: 184, endPoint x: 436, endPoint y: 432, distance: 249.1
click at [436, 406] on div at bounding box center [434, 319] width 245 height 544
click at [541, 214] on div at bounding box center [434, 173] width 245 height 544
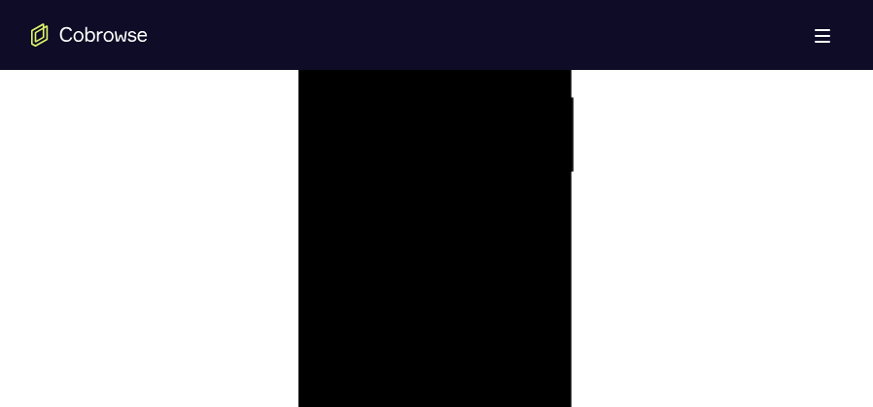
click at [541, 214] on div at bounding box center [434, 173] width 245 height 544
drag, startPoint x: 456, startPoint y: 320, endPoint x: 503, endPoint y: 187, distance: 141.1
click at [503, 187] on div at bounding box center [434, 173] width 245 height 544
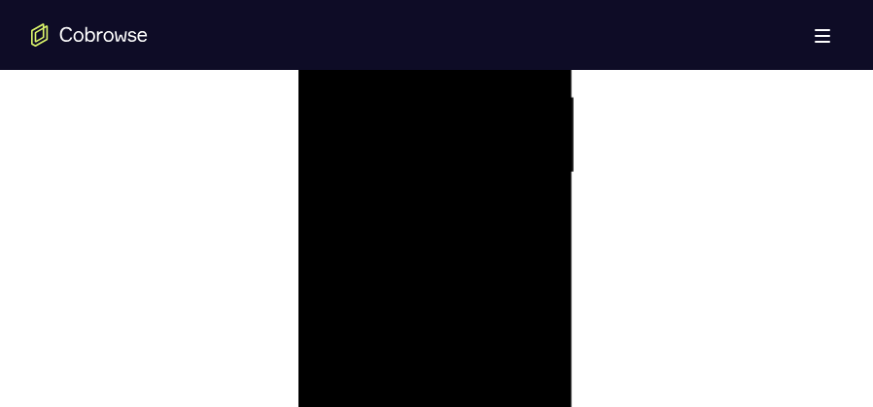
drag, startPoint x: 475, startPoint y: 253, endPoint x: 516, endPoint y: 145, distance: 115.4
click at [516, 145] on div at bounding box center [434, 173] width 245 height 544
drag, startPoint x: 434, startPoint y: 241, endPoint x: 770, endPoint y: -45, distance: 440.6
click at [471, 69] on div at bounding box center [434, 173] width 245 height 544
drag, startPoint x: 445, startPoint y: 222, endPoint x: 482, endPoint y: 62, distance: 163.6
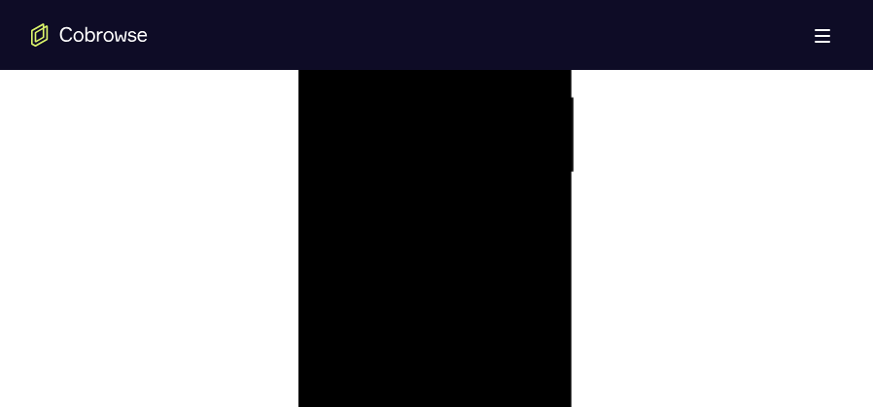
click at [482, 62] on div at bounding box center [434, 173] width 245 height 544
drag, startPoint x: 450, startPoint y: 233, endPoint x: 468, endPoint y: 84, distance: 150.7
click at [468, 84] on div at bounding box center [434, 173] width 245 height 544
click at [539, 155] on div at bounding box center [434, 173] width 245 height 544
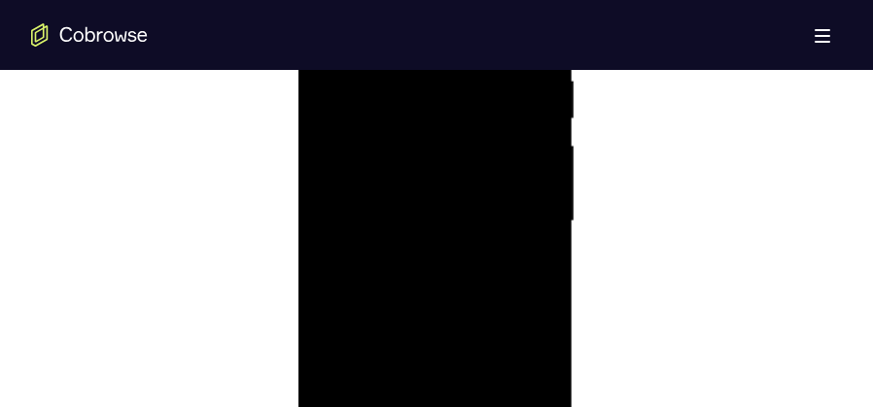
drag, startPoint x: 485, startPoint y: 234, endPoint x: 497, endPoint y: 84, distance: 151.1
click at [497, 84] on div at bounding box center [434, 221] width 245 height 544
drag, startPoint x: 418, startPoint y: 255, endPoint x: 452, endPoint y: 90, distance: 167.8
click at [452, 90] on div at bounding box center [434, 221] width 245 height 544
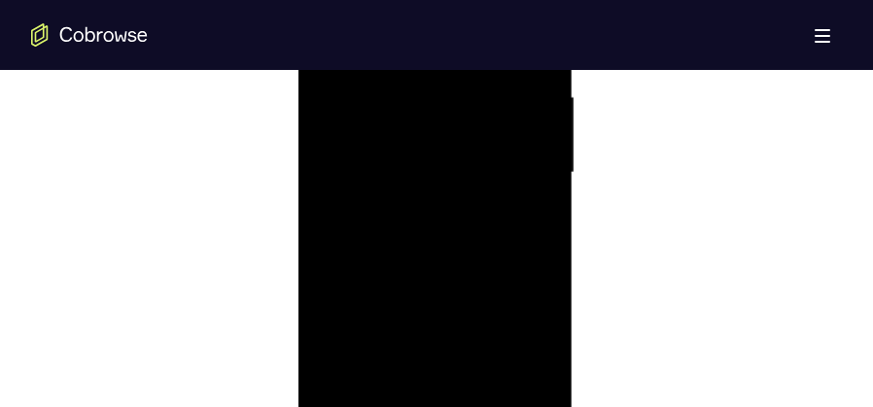
drag, startPoint x: 475, startPoint y: 222, endPoint x: 779, endPoint y: -81, distance: 428.2
click at [480, 30] on div at bounding box center [434, 173] width 245 height 544
drag, startPoint x: 495, startPoint y: 249, endPoint x: 499, endPoint y: 59, distance: 189.6
click at [499, 59] on div at bounding box center [434, 173] width 245 height 544
drag, startPoint x: 482, startPoint y: 211, endPoint x: 495, endPoint y: 81, distance: 130.9
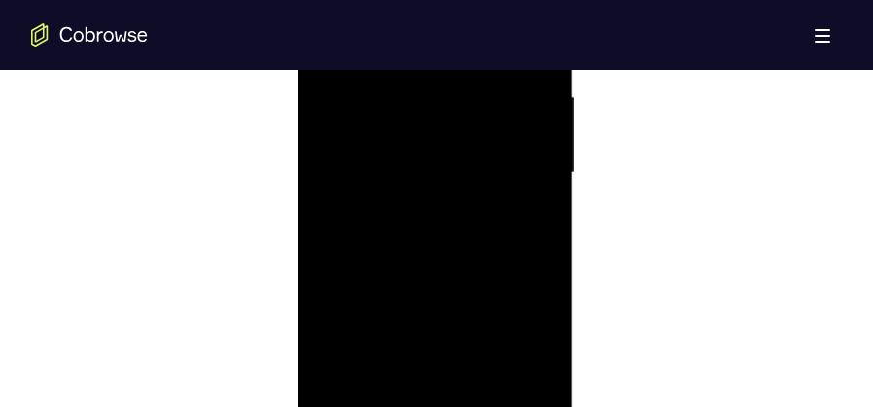
click at [495, 81] on div at bounding box center [434, 173] width 245 height 544
click at [538, 199] on div at bounding box center [434, 173] width 245 height 544
click at [540, 200] on div at bounding box center [434, 173] width 245 height 544
drag, startPoint x: 496, startPoint y: 192, endPoint x: 514, endPoint y: 83, distance: 111.4
click at [514, 82] on div at bounding box center [434, 173] width 245 height 544
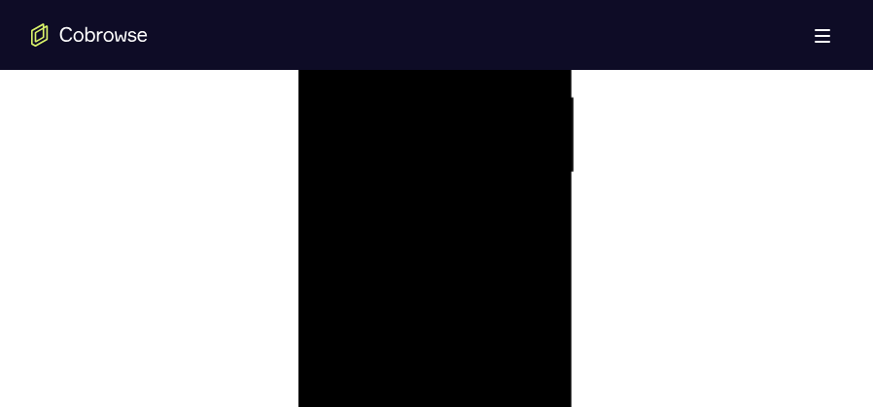
drag, startPoint x: 462, startPoint y: 212, endPoint x: 488, endPoint y: 78, distance: 136.7
click at [488, 78] on div at bounding box center [434, 173] width 245 height 544
drag, startPoint x: 433, startPoint y: 255, endPoint x: 452, endPoint y: 89, distance: 166.4
click at [452, 89] on div at bounding box center [434, 173] width 245 height 544
drag, startPoint x: 439, startPoint y: 133, endPoint x: 449, endPoint y: 44, distance: 90.0
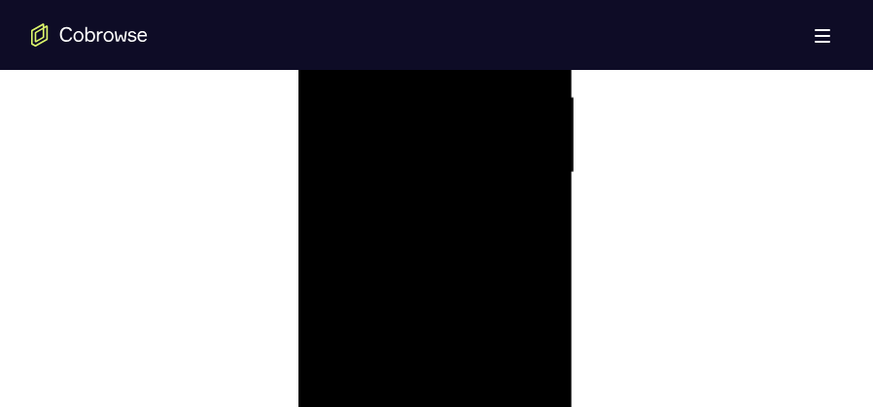
click at [449, 44] on div at bounding box center [434, 173] width 245 height 544
drag, startPoint x: 422, startPoint y: 225, endPoint x: 743, endPoint y: -77, distance: 440.1
click at [444, 37] on div at bounding box center [434, 173] width 245 height 544
drag, startPoint x: 434, startPoint y: 275, endPoint x: 444, endPoint y: 100, distance: 175.2
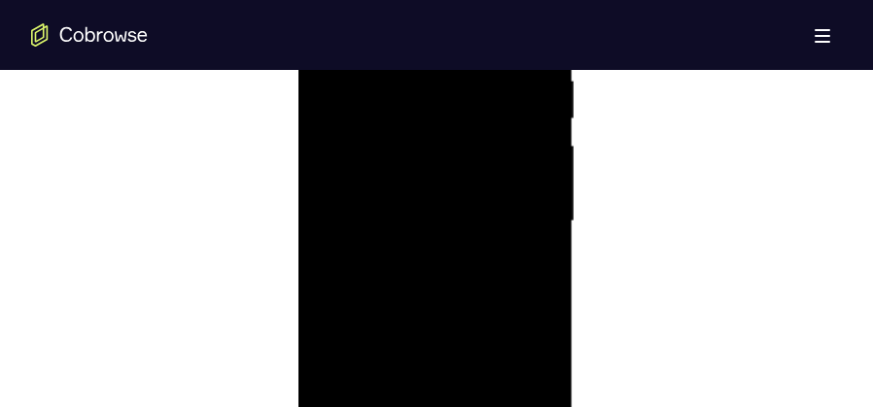
click at [444, 100] on div at bounding box center [434, 221] width 245 height 544
click at [482, 267] on div at bounding box center [434, 221] width 245 height 544
click at [542, 172] on div at bounding box center [434, 221] width 245 height 544
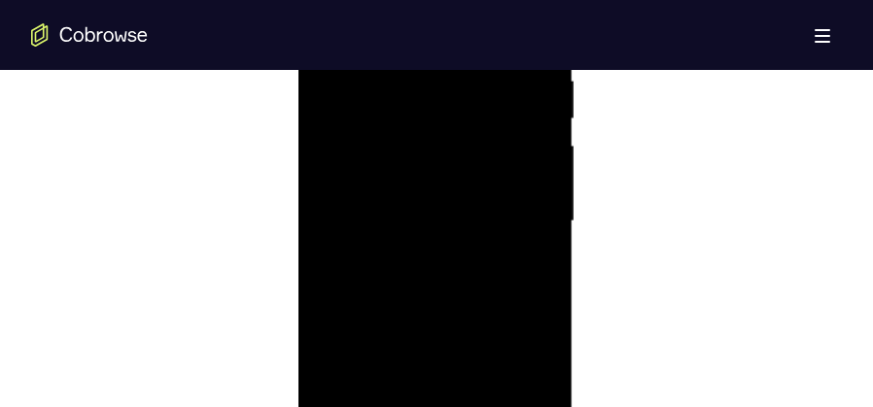
click at [542, 172] on div at bounding box center [434, 221] width 245 height 544
click at [542, 231] on div at bounding box center [434, 270] width 245 height 544
click at [546, 217] on div at bounding box center [434, 270] width 245 height 544
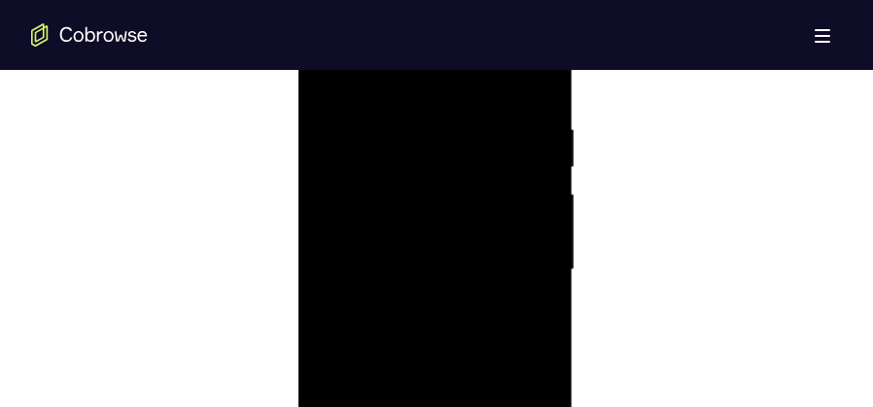
click at [546, 217] on div at bounding box center [434, 270] width 245 height 544
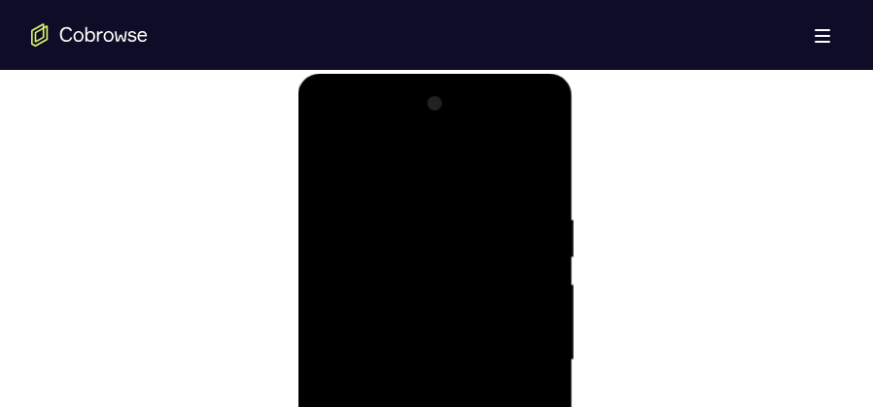
scroll to position [1021, 0]
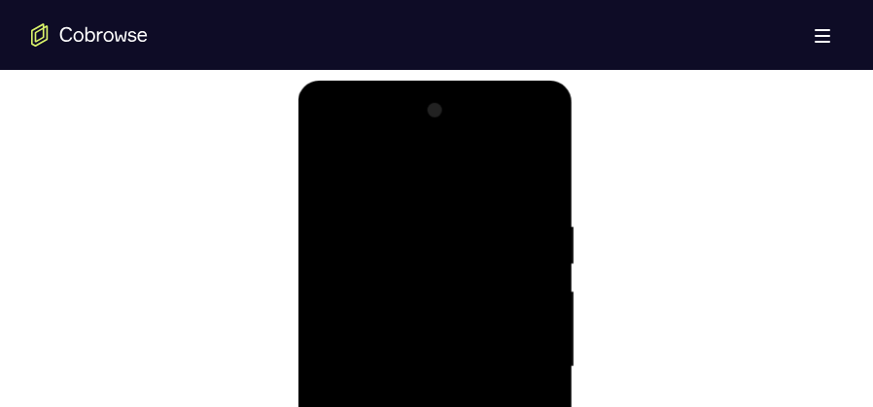
drag, startPoint x: 449, startPoint y: 208, endPoint x: 447, endPoint y: 274, distance: 66.1
click at [447, 274] on div at bounding box center [434, 367] width 245 height 544
click at [368, 210] on div at bounding box center [434, 367] width 245 height 544
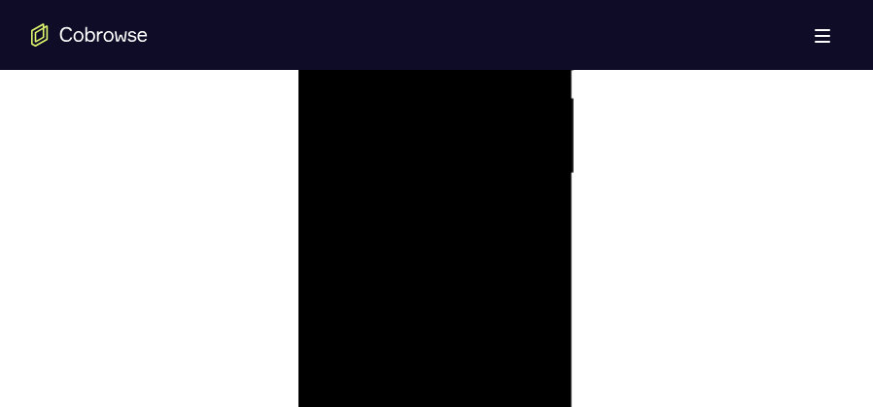
scroll to position [1215, 0]
click at [355, 278] on div at bounding box center [434, 173] width 245 height 544
click at [543, 174] on div at bounding box center [434, 221] width 245 height 544
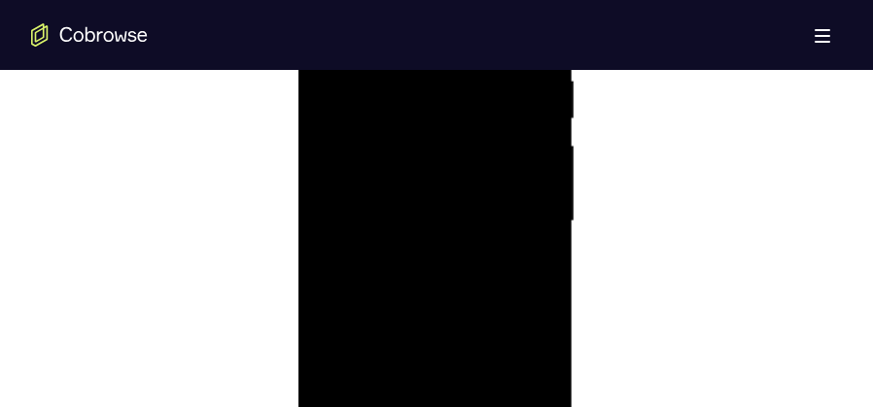
click at [543, 174] on div at bounding box center [434, 221] width 245 height 544
click at [539, 173] on div at bounding box center [434, 221] width 245 height 544
click at [542, 172] on div at bounding box center [434, 221] width 245 height 544
click at [549, 174] on div at bounding box center [434, 221] width 245 height 544
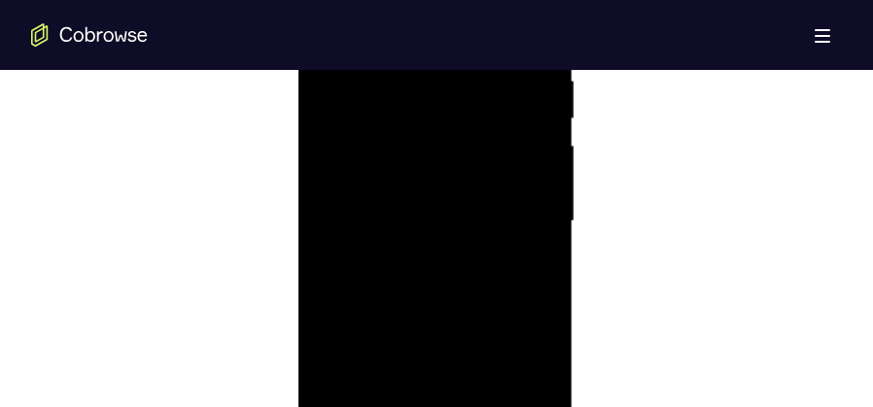
click at [549, 174] on div at bounding box center [434, 221] width 245 height 544
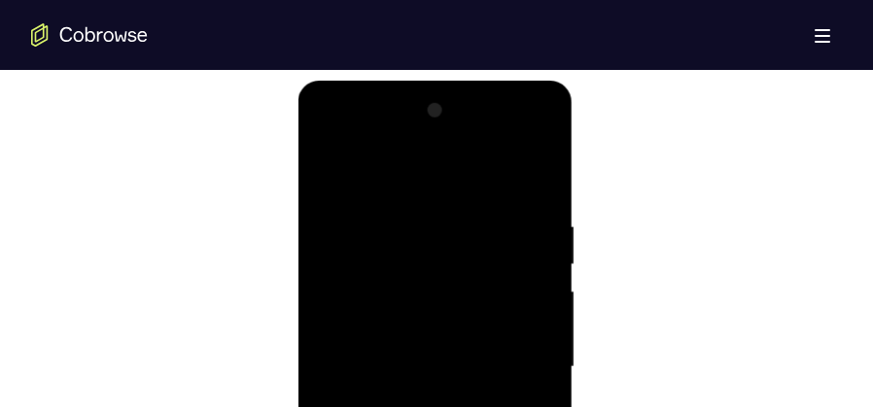
click at [328, 168] on div at bounding box center [434, 367] width 245 height 544
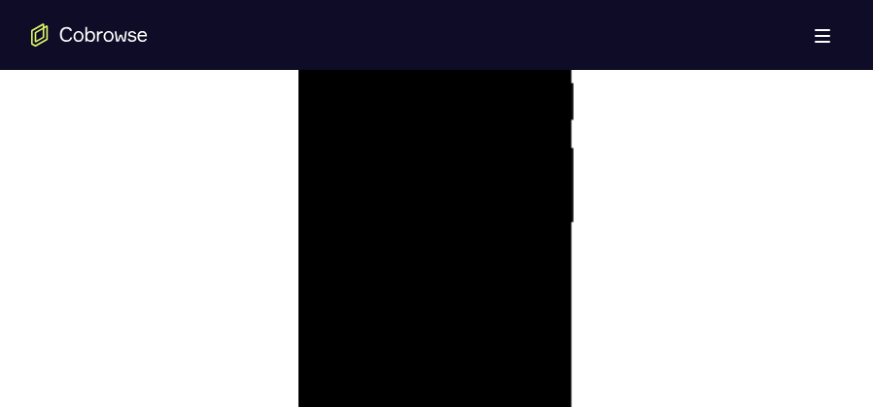
scroll to position [1166, 0]
click at [402, 271] on div at bounding box center [434, 221] width 245 height 544
drag, startPoint x: 458, startPoint y: 336, endPoint x: 473, endPoint y: 138, distance: 198.9
click at [473, 138] on div at bounding box center [434, 221] width 245 height 544
drag, startPoint x: 478, startPoint y: 275, endPoint x: 505, endPoint y: 66, distance: 210.7
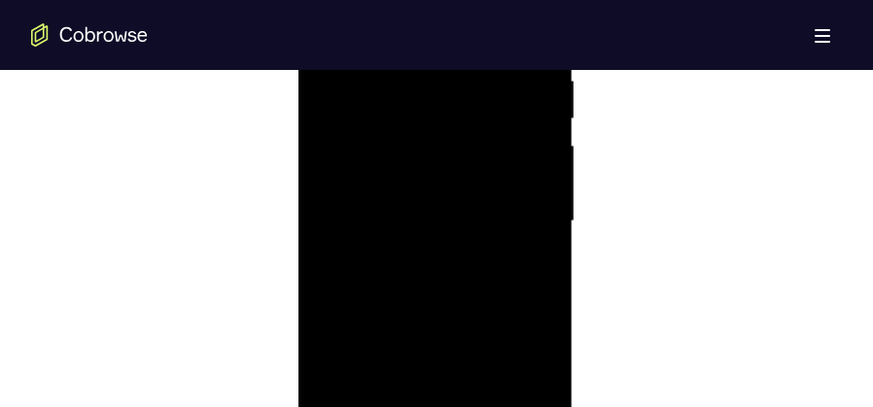
click at [505, 66] on div at bounding box center [434, 221] width 245 height 544
drag, startPoint x: 459, startPoint y: 243, endPoint x: 506, endPoint y: 67, distance: 182.3
click at [506, 67] on div at bounding box center [434, 221] width 245 height 544
drag, startPoint x: 470, startPoint y: 269, endPoint x: 503, endPoint y: 117, distance: 156.1
click at [503, 117] on div at bounding box center [434, 221] width 245 height 544
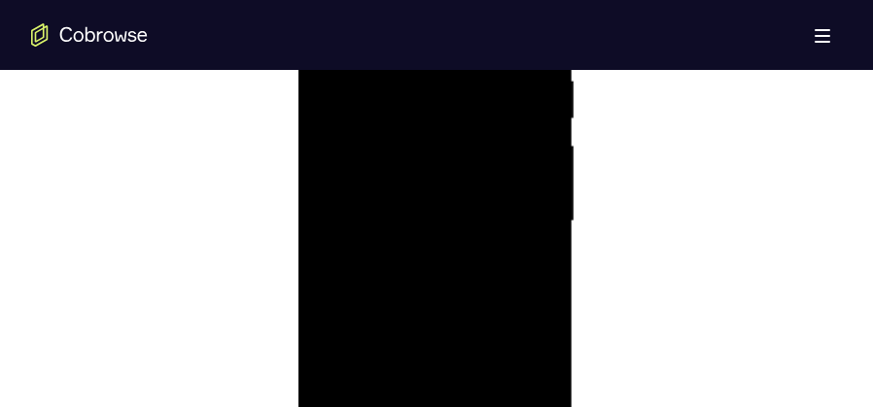
drag, startPoint x: 477, startPoint y: 222, endPoint x: 486, endPoint y: 158, distance: 63.8
click at [486, 158] on div at bounding box center [434, 221] width 245 height 544
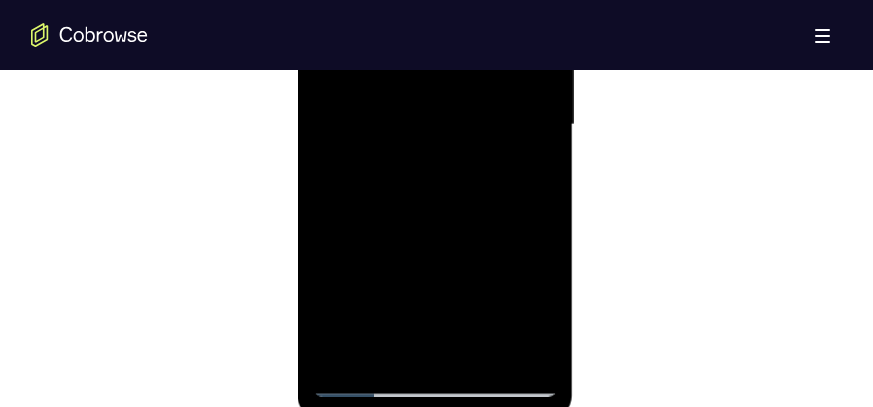
scroll to position [1264, 0]
drag, startPoint x: 541, startPoint y: 132, endPoint x: 541, endPoint y: 196, distance: 64.2
click at [541, 196] on div at bounding box center [434, 124] width 245 height 544
click at [545, 153] on div at bounding box center [434, 124] width 245 height 544
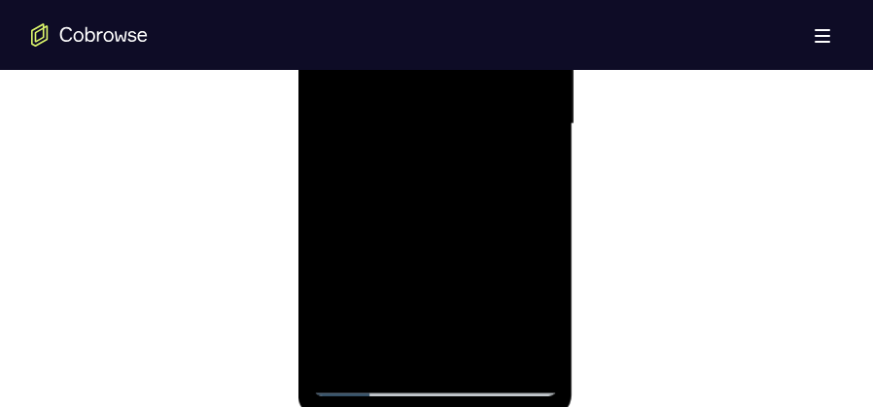
click at [545, 153] on div at bounding box center [434, 124] width 245 height 544
drag, startPoint x: 462, startPoint y: 284, endPoint x: 475, endPoint y: 102, distance: 182.3
click at [475, 102] on div at bounding box center [434, 124] width 245 height 544
drag, startPoint x: 429, startPoint y: 246, endPoint x: 463, endPoint y: 110, distance: 140.3
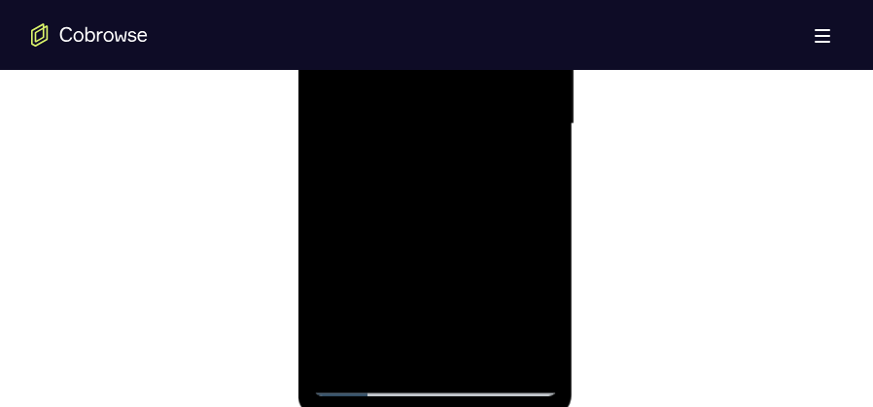
click at [463, 110] on div at bounding box center [434, 124] width 245 height 544
drag, startPoint x: 423, startPoint y: 226, endPoint x: 450, endPoint y: 81, distance: 147.4
click at [450, 81] on div at bounding box center [434, 124] width 245 height 544
drag, startPoint x: 384, startPoint y: 209, endPoint x: 428, endPoint y: 73, distance: 142.9
click at [428, 73] on div at bounding box center [434, 124] width 245 height 544
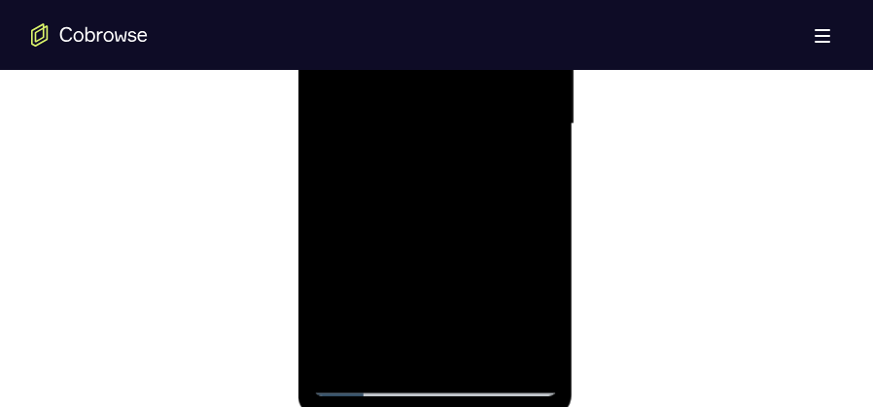
drag, startPoint x: 419, startPoint y: 245, endPoint x: 484, endPoint y: 75, distance: 182.1
click at [484, 75] on div at bounding box center [434, 124] width 245 height 544
drag, startPoint x: 470, startPoint y: 186, endPoint x: 782, endPoint y: -97, distance: 421.1
click at [484, 62] on div at bounding box center [434, 124] width 245 height 544
drag, startPoint x: 476, startPoint y: 242, endPoint x: 490, endPoint y: 101, distance: 141.6
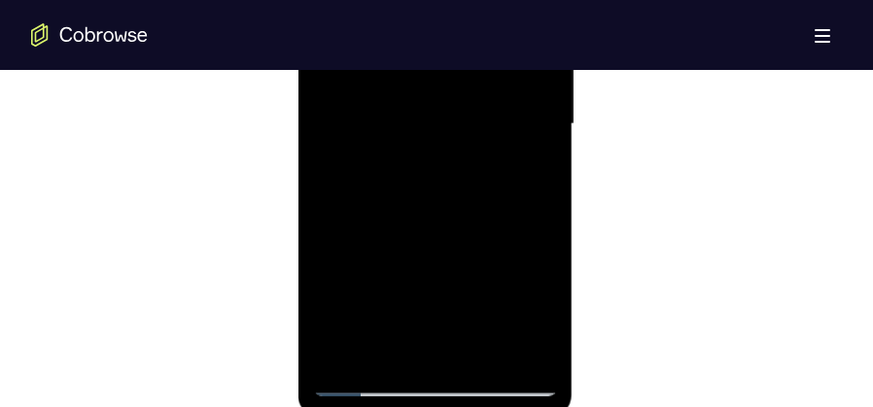
click at [490, 101] on div at bounding box center [434, 124] width 245 height 544
drag, startPoint x: 472, startPoint y: 249, endPoint x: 490, endPoint y: 98, distance: 151.7
click at [490, 98] on div at bounding box center [434, 124] width 245 height 544
drag, startPoint x: 420, startPoint y: 238, endPoint x: 424, endPoint y: 190, distance: 48.8
click at [424, 190] on div at bounding box center [434, 124] width 245 height 544
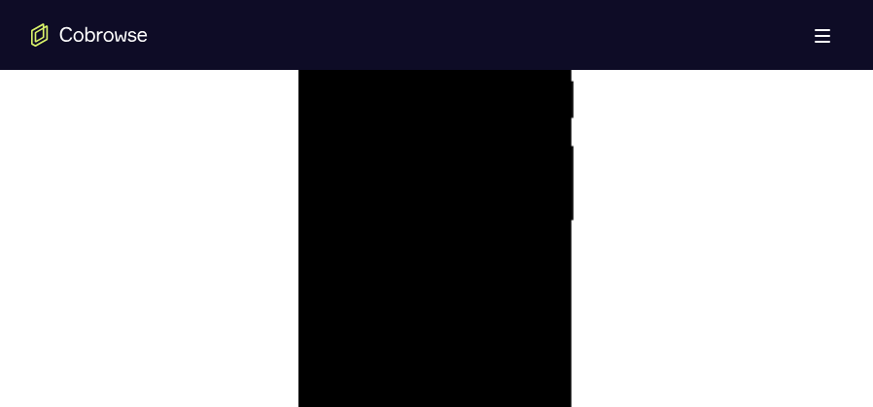
scroll to position [1118, 0]
drag, startPoint x: 442, startPoint y: 311, endPoint x: 493, endPoint y: 105, distance: 212.2
click at [493, 105] on div at bounding box center [434, 270] width 245 height 544
drag, startPoint x: 525, startPoint y: 97, endPoint x: 515, endPoint y: 328, distance: 230.6
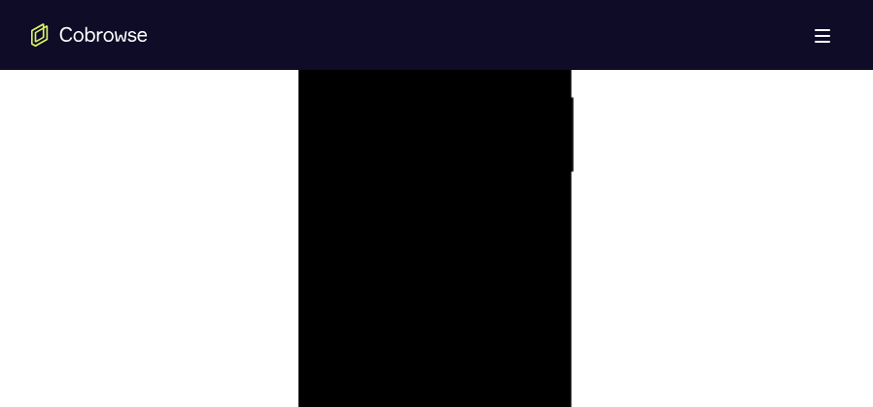
click at [515, 328] on div at bounding box center [434, 173] width 245 height 544
drag, startPoint x: 486, startPoint y: 181, endPoint x: 471, endPoint y: 349, distance: 168.8
click at [471, 349] on div at bounding box center [434, 173] width 245 height 544
click at [540, 122] on div at bounding box center [434, 173] width 245 height 544
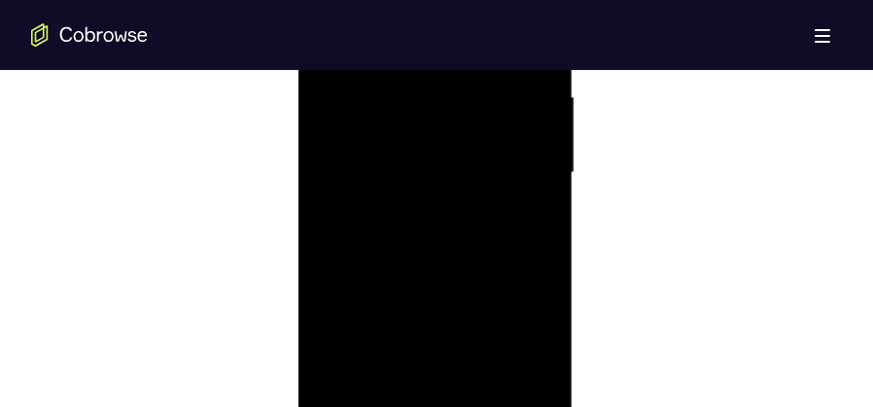
click at [540, 122] on div at bounding box center [434, 173] width 245 height 544
click at [538, 209] on div at bounding box center [434, 173] width 245 height 544
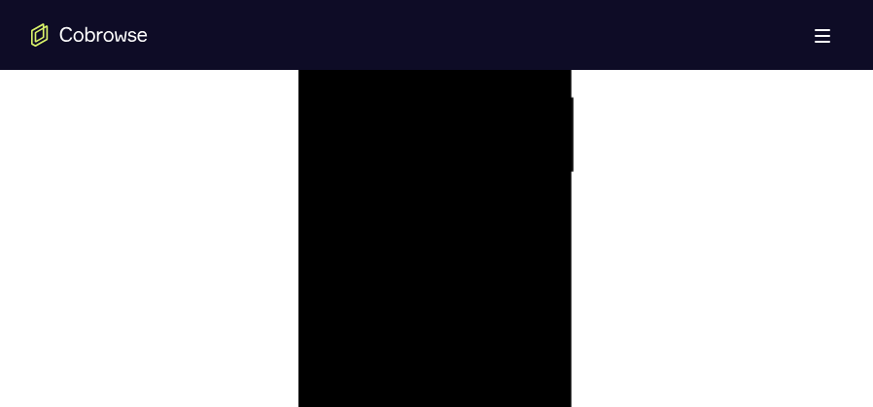
drag, startPoint x: 469, startPoint y: 310, endPoint x: 480, endPoint y: 131, distance: 179.2
click at [480, 131] on div at bounding box center [434, 173] width 245 height 544
drag, startPoint x: 435, startPoint y: 317, endPoint x: 455, endPoint y: 200, distance: 118.2
click at [455, 200] on div at bounding box center [434, 173] width 245 height 544
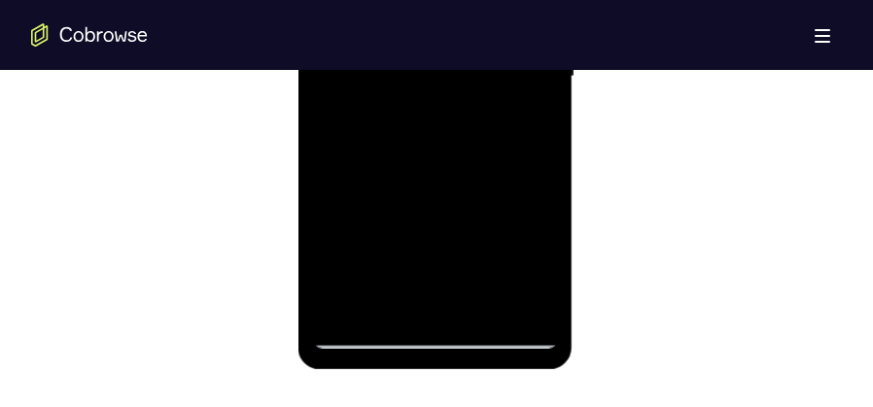
scroll to position [1312, 0]
drag, startPoint x: 477, startPoint y: 137, endPoint x: 330, endPoint y: 432, distance: 329.1
click at [330, 372] on html "Online web based iOS Simulators and Android Emulators. Run iPhone, iPad, Mobile…" at bounding box center [435, 80] width 277 height 583
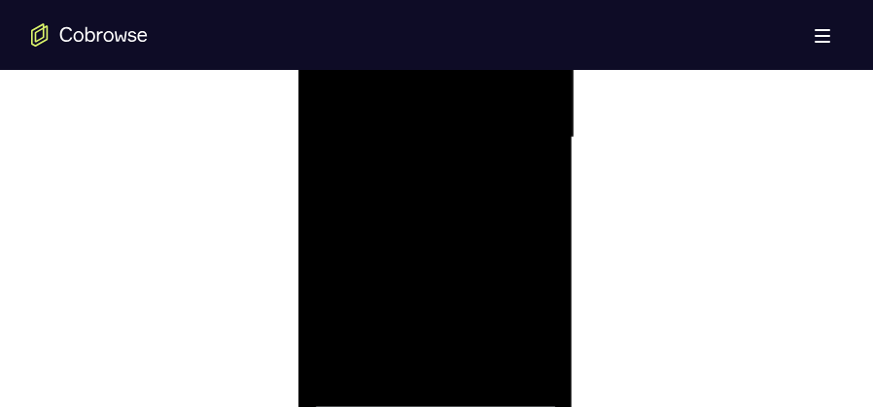
scroll to position [1166, 0]
click at [417, 406] on div at bounding box center [434, 221] width 245 height 544
drag, startPoint x: 432, startPoint y: 222, endPoint x: 456, endPoint y: 432, distance: 211.4
click at [456, 406] on div at bounding box center [434, 221] width 245 height 544
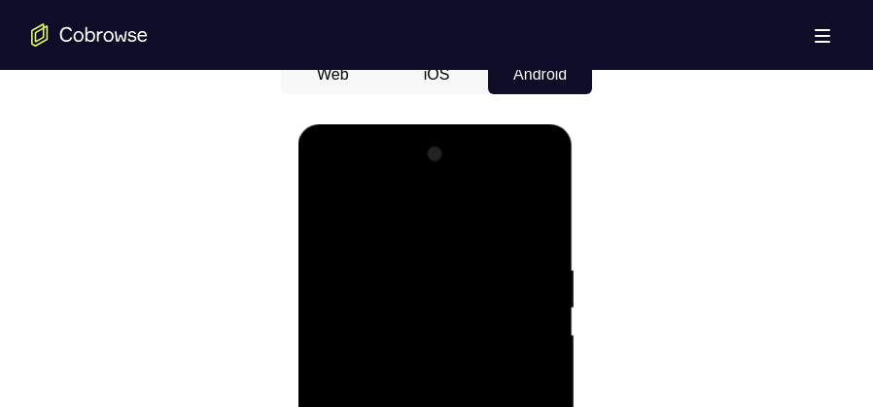
scroll to position [972, 0]
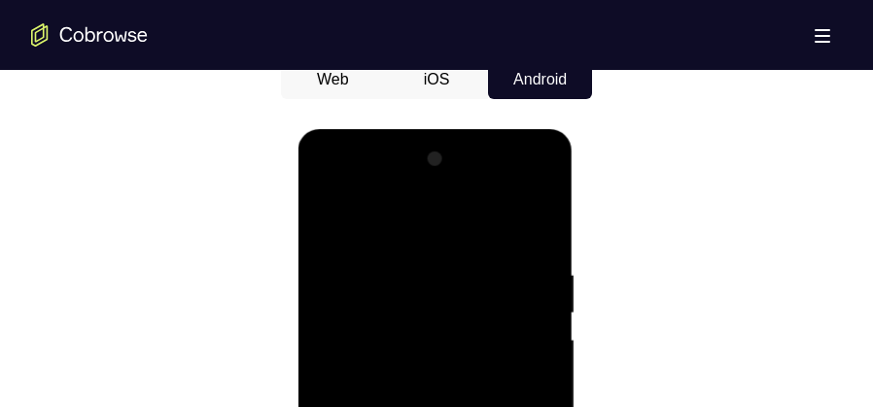
drag, startPoint x: 440, startPoint y: 240, endPoint x: 474, endPoint y: 432, distance: 194.5
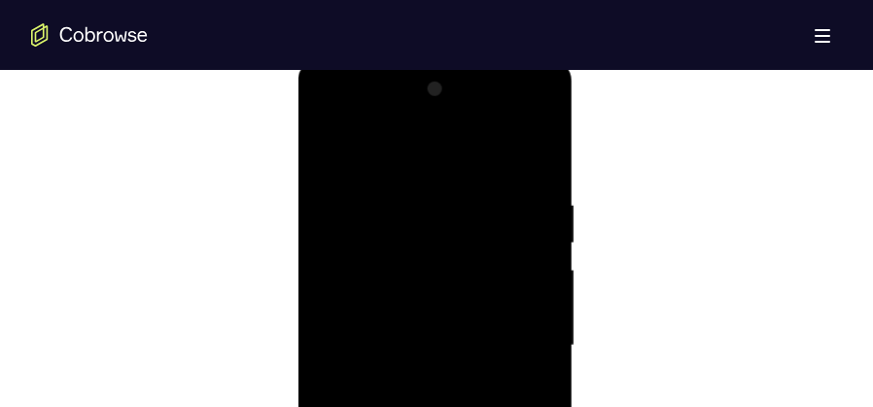
scroll to position [1118, 0]
drag, startPoint x: 474, startPoint y: 166, endPoint x: 492, endPoint y: 432, distance: 265.9
click at [492, 406] on div at bounding box center [434, 270] width 245 height 544
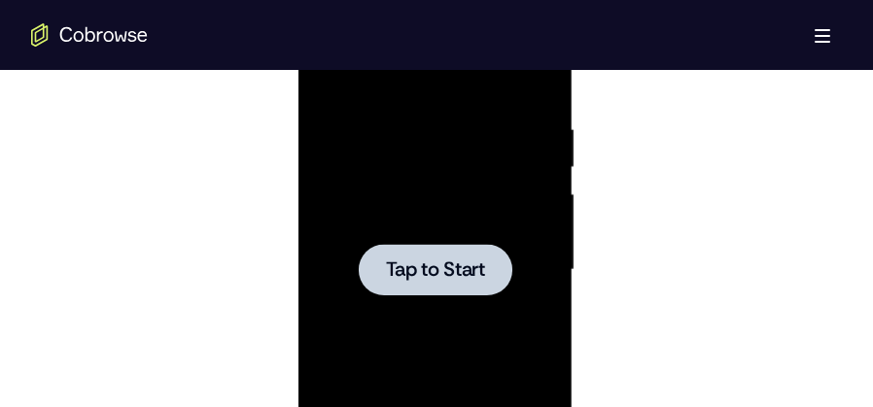
click at [472, 193] on div at bounding box center [434, 270] width 245 height 544
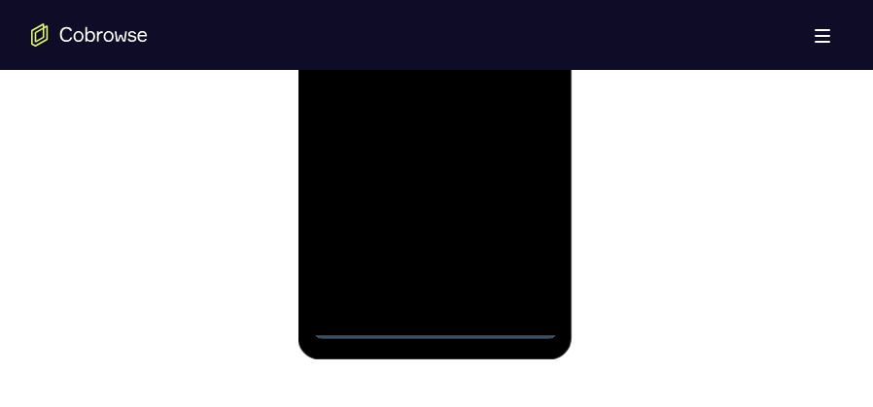
scroll to position [1458, 0]
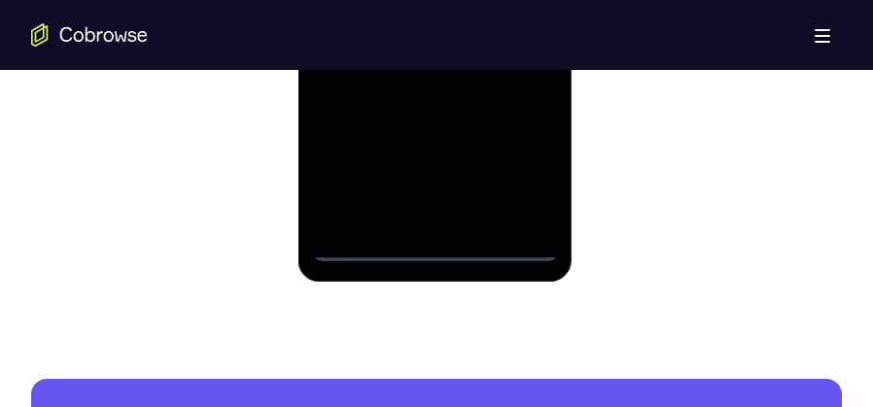
scroll to position [1312, 0]
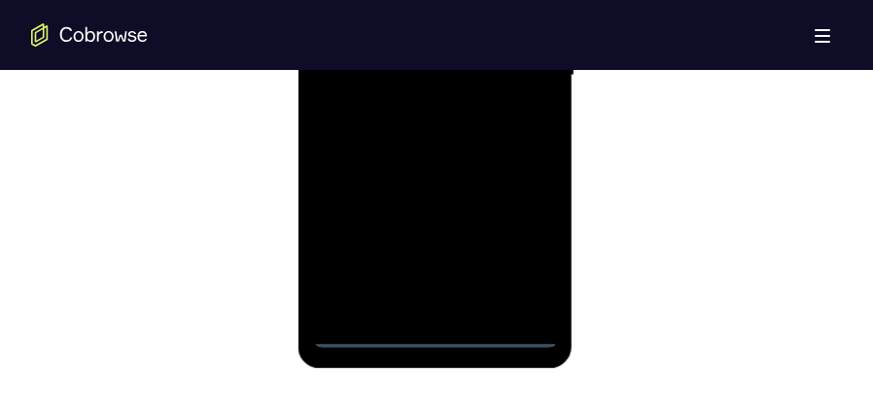
click at [531, 246] on div at bounding box center [434, 76] width 245 height 544
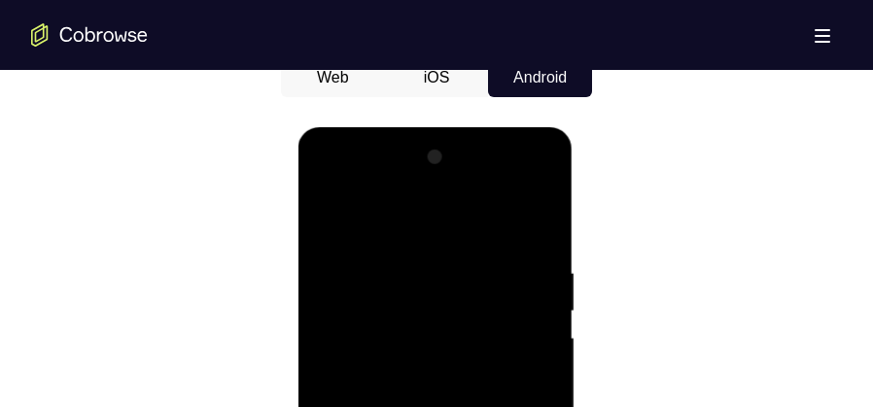
scroll to position [972, 0]
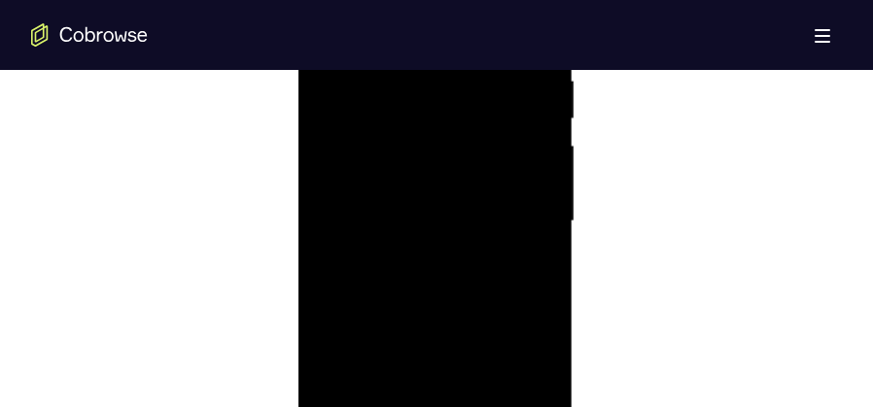
click at [514, 211] on div at bounding box center [434, 221] width 245 height 544
click at [410, 257] on div at bounding box center [434, 221] width 245 height 544
click at [450, 197] on div at bounding box center [434, 221] width 245 height 544
click at [438, 219] on div at bounding box center [434, 221] width 245 height 544
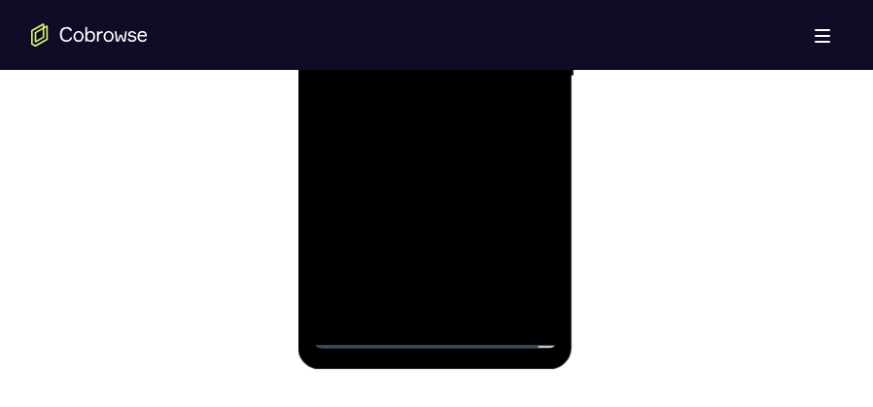
scroll to position [1312, 0]
click at [440, 139] on div at bounding box center [434, 76] width 245 height 544
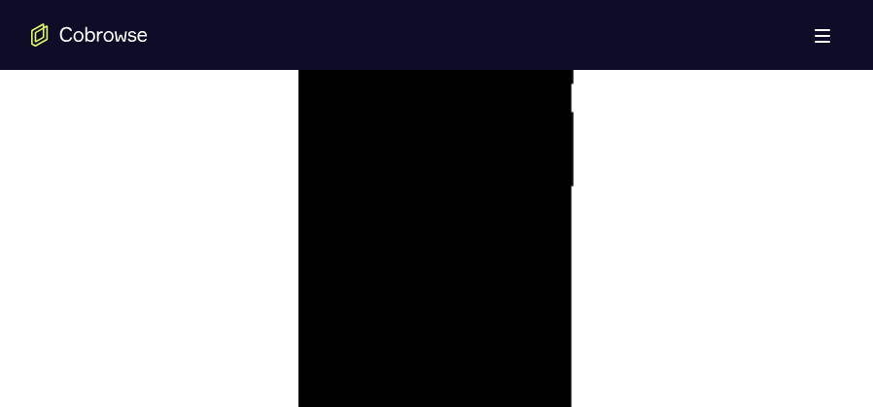
scroll to position [1021, 0]
click at [431, 226] on div at bounding box center [434, 173] width 245 height 544
click at [458, 250] on div at bounding box center [434, 173] width 245 height 544
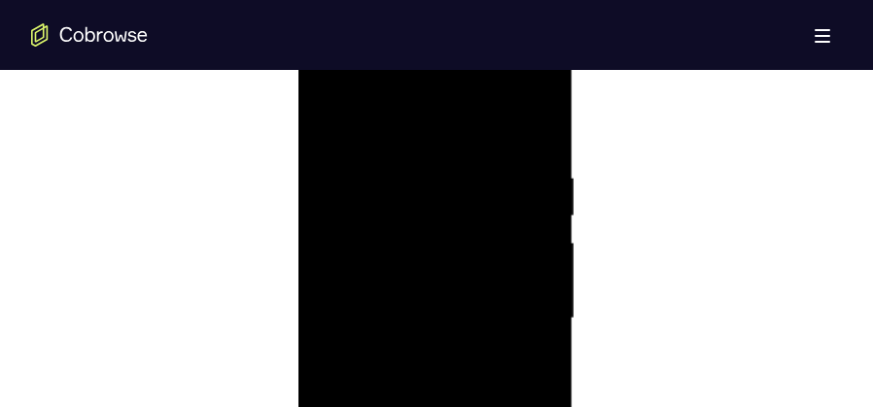
drag, startPoint x: 519, startPoint y: 178, endPoint x: 376, endPoint y: 181, distance: 142.9
click at [376, 181] on div at bounding box center [434, 319] width 245 height 544
click at [386, 166] on div at bounding box center [434, 319] width 245 height 544
click at [540, 204] on div at bounding box center [434, 270] width 245 height 544
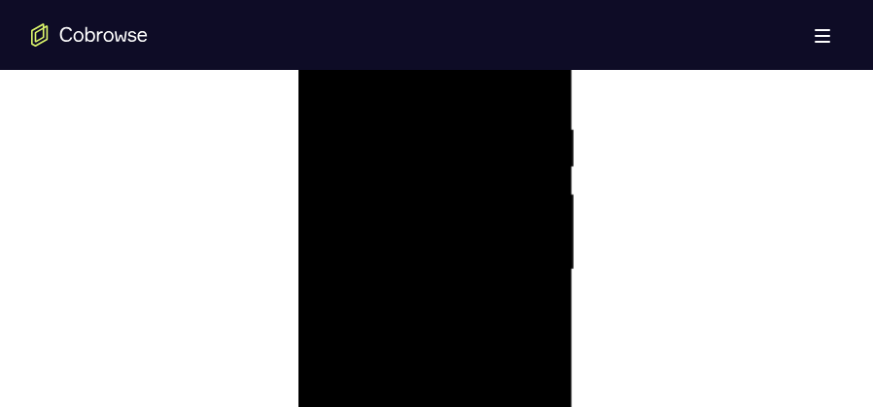
click at [540, 204] on div at bounding box center [434, 270] width 245 height 544
click at [536, 87] on div at bounding box center [434, 270] width 245 height 544
drag, startPoint x: 487, startPoint y: 287, endPoint x: 488, endPoint y: 406, distance: 119.6
click at [488, 406] on div at bounding box center [434, 270] width 245 height 544
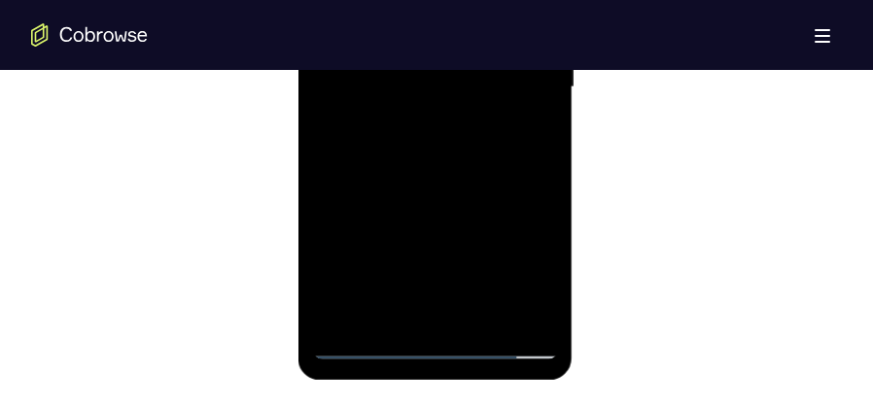
scroll to position [1215, 0]
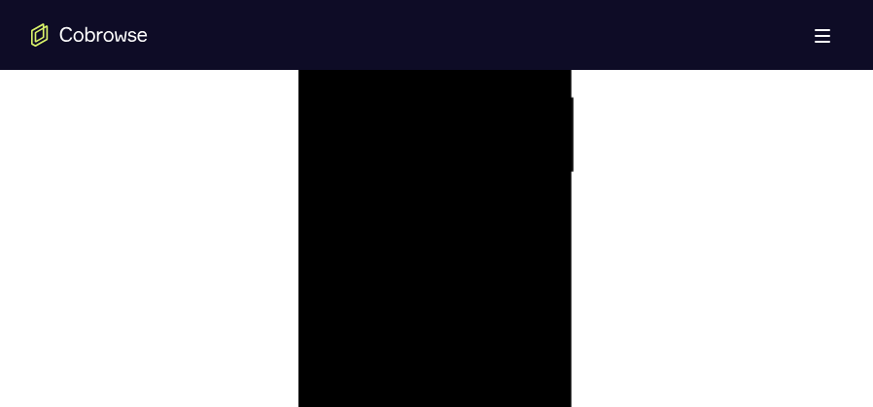
drag, startPoint x: 487, startPoint y: 324, endPoint x: 486, endPoint y: 211, distance: 112.8
click at [486, 211] on div at bounding box center [434, 173] width 245 height 544
click at [544, 174] on div at bounding box center [434, 173] width 245 height 544
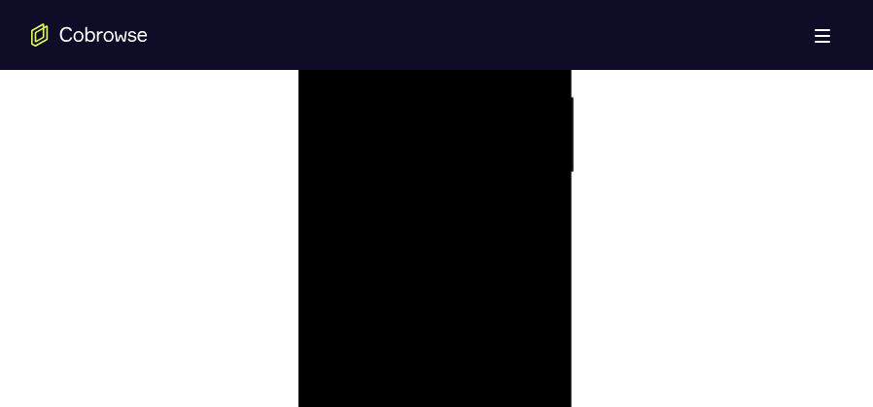
click at [544, 174] on div at bounding box center [434, 173] width 245 height 544
drag, startPoint x: 493, startPoint y: 232, endPoint x: 489, endPoint y: 148, distance: 84.7
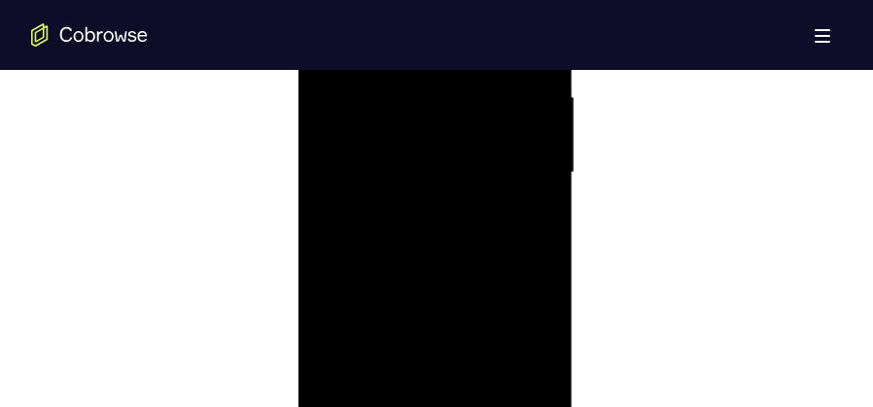
click at [489, 148] on div at bounding box center [434, 173] width 245 height 544
click at [546, 184] on div at bounding box center [434, 173] width 245 height 544
click at [538, 234] on div at bounding box center [434, 221] width 245 height 544
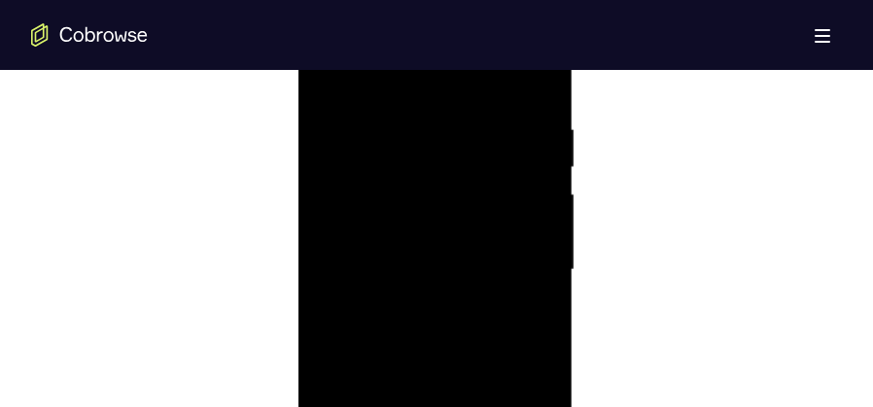
click at [405, 97] on div at bounding box center [434, 270] width 245 height 544
click at [547, 227] on div at bounding box center [434, 221] width 245 height 544
click at [545, 239] on div at bounding box center [434, 221] width 245 height 544
click at [545, 231] on div at bounding box center [434, 221] width 245 height 544
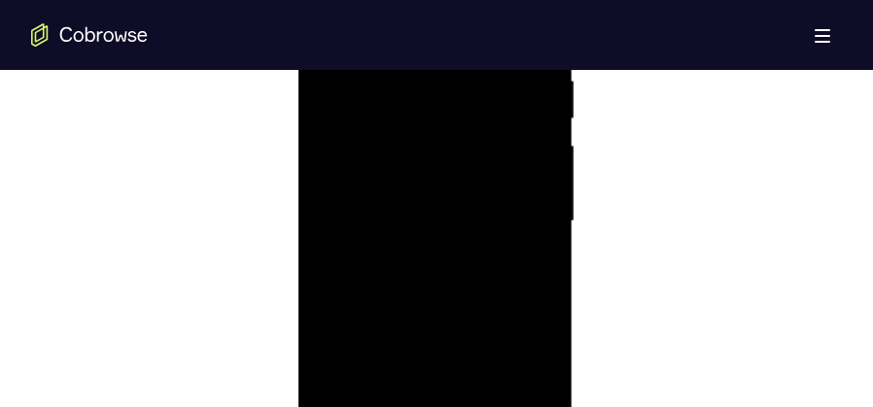
click at [542, 231] on div at bounding box center [434, 221] width 245 height 544
click at [541, 231] on div at bounding box center [434, 221] width 245 height 544
drag, startPoint x: 519, startPoint y: 286, endPoint x: 519, endPoint y: 230, distance: 55.4
click at [519, 230] on div at bounding box center [434, 173] width 245 height 544
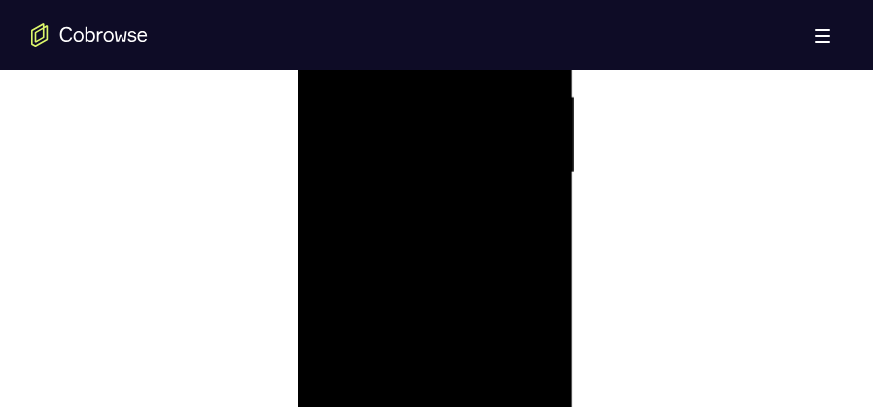
drag, startPoint x: 482, startPoint y: 172, endPoint x: 479, endPoint y: 294, distance: 121.5
click at [479, 294] on div at bounding box center [434, 173] width 245 height 544
click at [385, 170] on div at bounding box center [434, 270] width 245 height 544
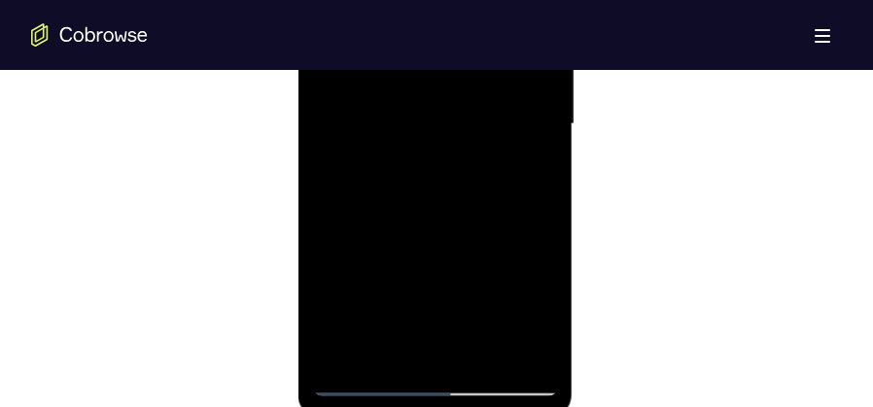
drag, startPoint x: 461, startPoint y: 258, endPoint x: 481, endPoint y: 141, distance: 118.4
click at [481, 141] on div at bounding box center [434, 124] width 245 height 544
click at [365, 244] on div at bounding box center [434, 124] width 245 height 544
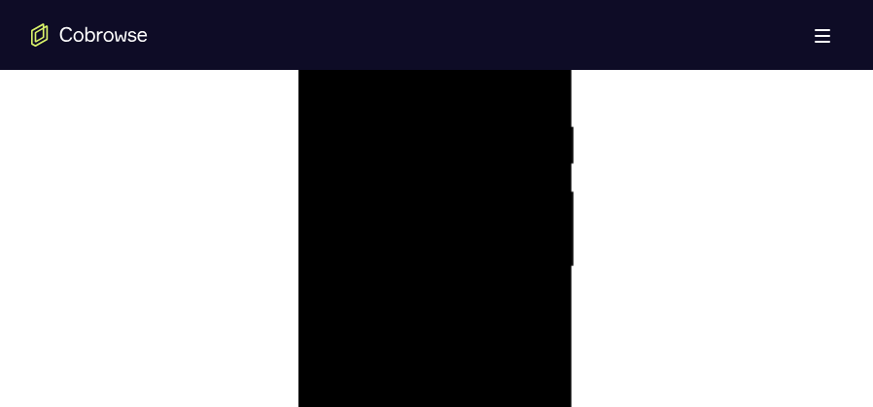
scroll to position [1118, 0]
click at [535, 158] on div at bounding box center [434, 270] width 245 height 544
drag, startPoint x: 480, startPoint y: 150, endPoint x: 483, endPoint y: 184, distance: 34.1
click at [483, 184] on div at bounding box center [434, 270] width 245 height 544
click at [540, 199] on div at bounding box center [434, 270] width 245 height 544
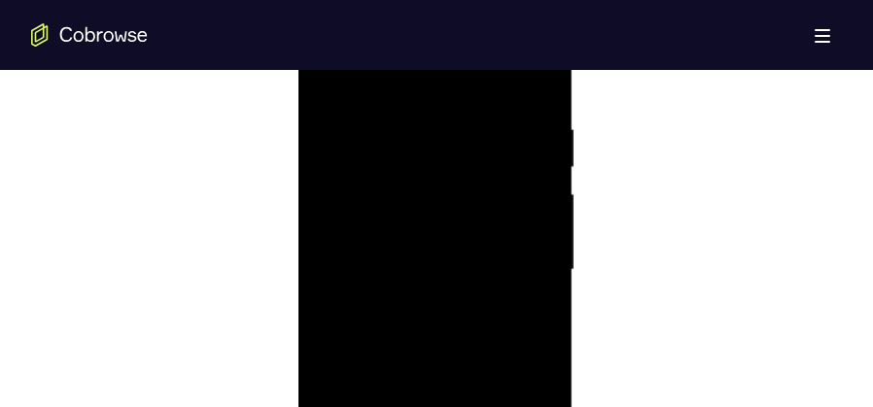
click at [544, 198] on div at bounding box center [434, 270] width 245 height 544
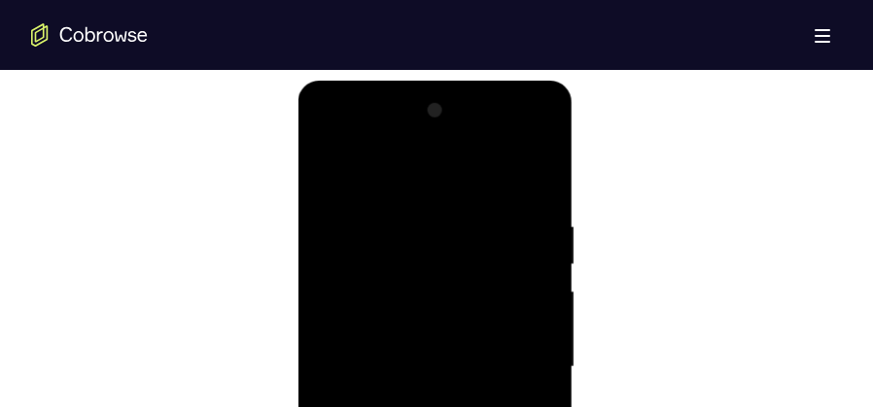
drag, startPoint x: 510, startPoint y: 222, endPoint x: 510, endPoint y: 276, distance: 54.4
click at [510, 276] on div at bounding box center [434, 367] width 245 height 544
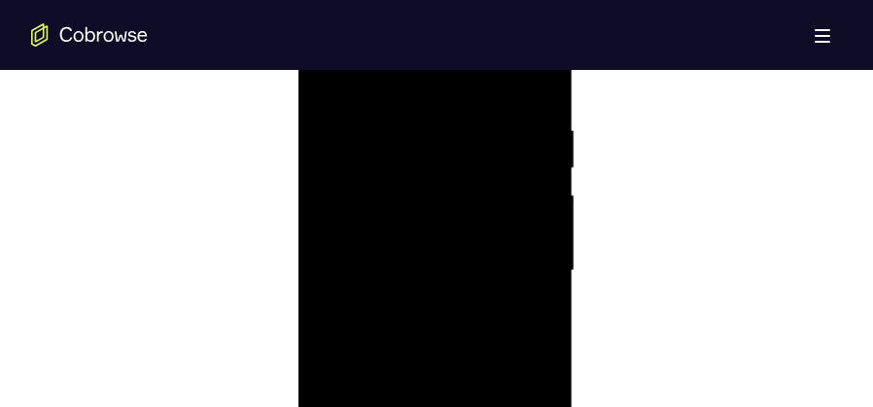
scroll to position [1118, 0]
click at [538, 249] on div at bounding box center [434, 270] width 245 height 544
click at [547, 201] on div at bounding box center [434, 221] width 245 height 544
drag, startPoint x: 520, startPoint y: 277, endPoint x: 528, endPoint y: 115, distance: 162.5
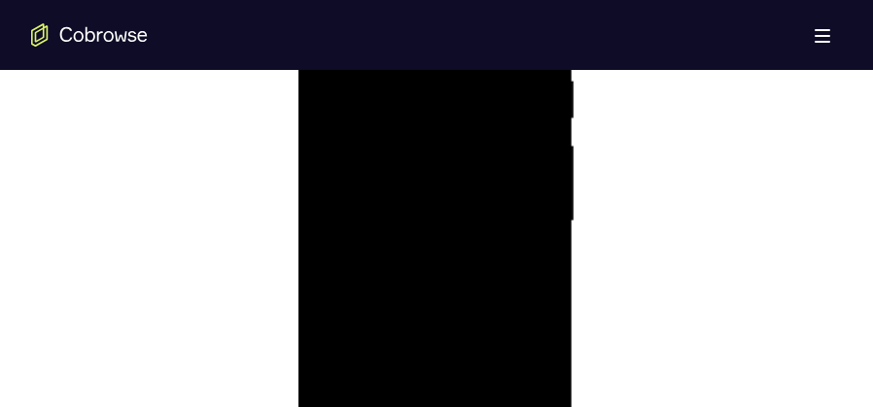
click at [528, 115] on div at bounding box center [434, 221] width 245 height 544
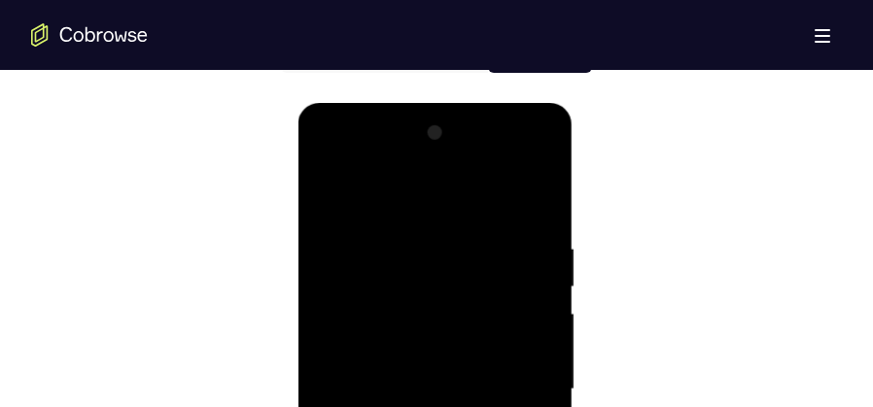
scroll to position [972, 0]
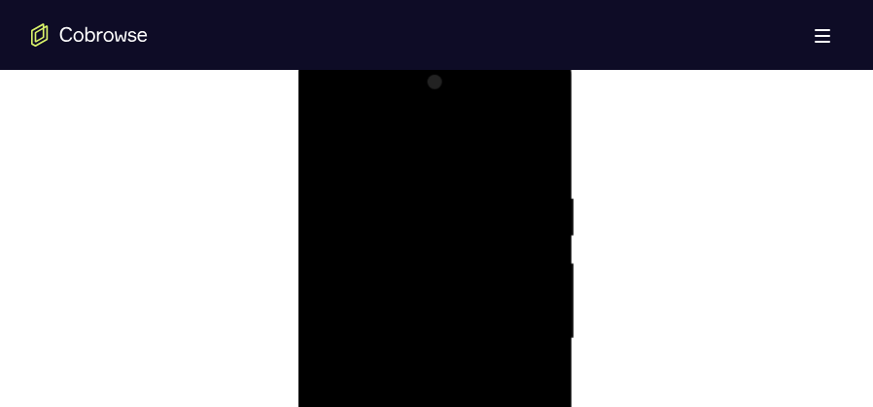
scroll to position [1166, 0]
drag, startPoint x: 449, startPoint y: 366, endPoint x: 484, endPoint y: 103, distance: 265.7
click at [484, 103] on div at bounding box center [434, 221] width 245 height 544
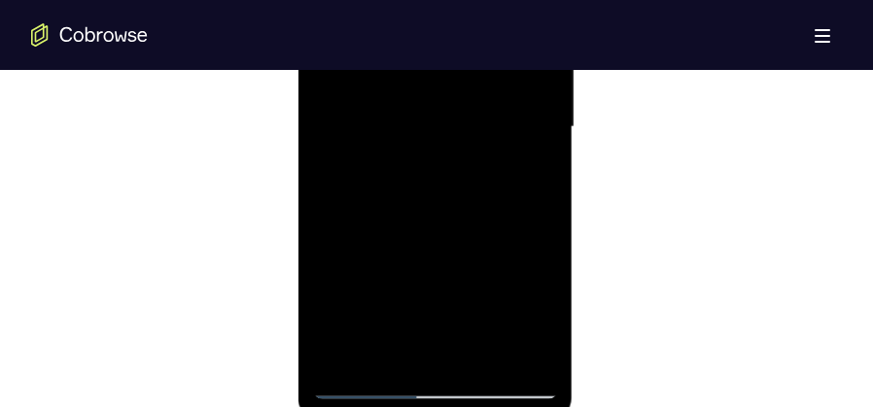
scroll to position [1264, 0]
click at [538, 248] on div at bounding box center [434, 124] width 245 height 544
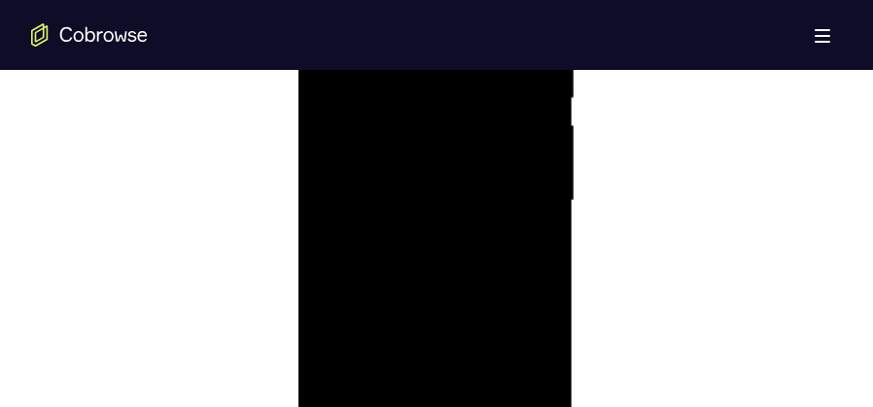
scroll to position [1312, 0]
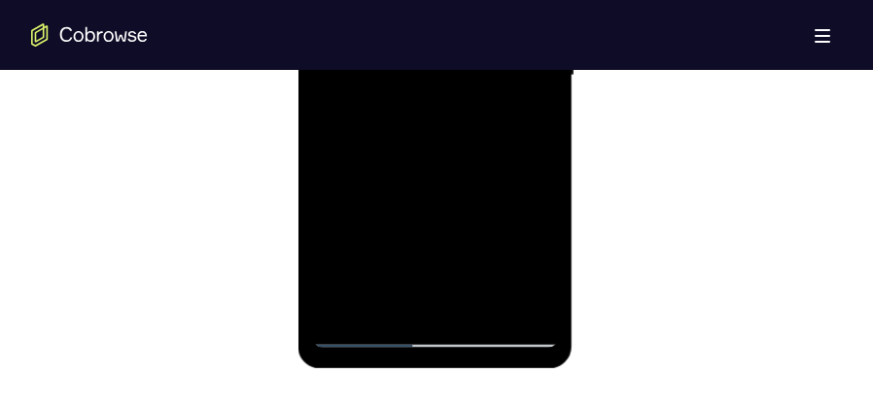
click at [334, 301] on div at bounding box center [434, 76] width 245 height 544
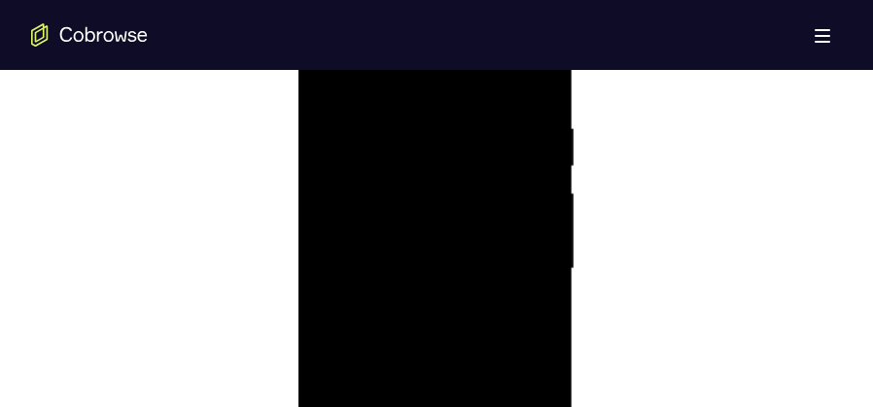
scroll to position [1118, 0]
click at [416, 120] on div at bounding box center [434, 270] width 245 height 544
click at [519, 156] on div at bounding box center [434, 270] width 245 height 544
click at [520, 159] on div at bounding box center [434, 221] width 245 height 544
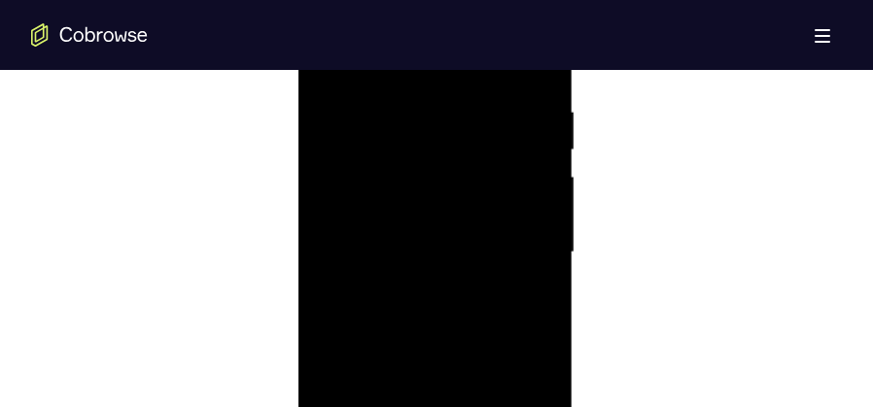
scroll to position [1118, 0]
click at [527, 161] on div at bounding box center [434, 270] width 245 height 544
drag, startPoint x: 359, startPoint y: 171, endPoint x: 535, endPoint y: 179, distance: 176.1
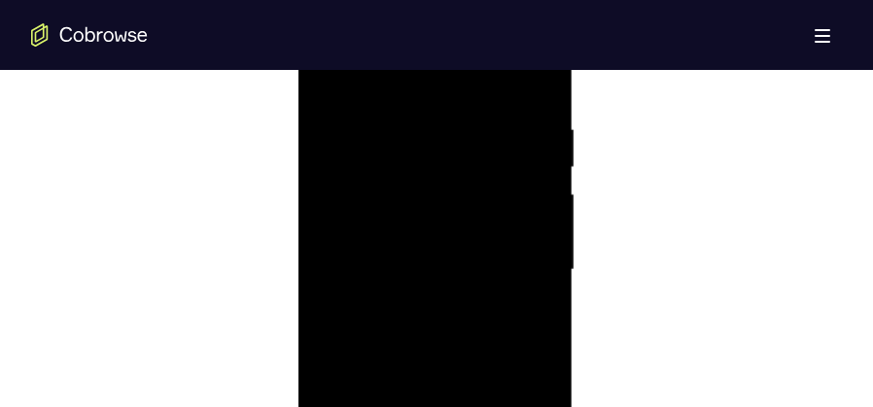
click at [535, 179] on div at bounding box center [434, 270] width 245 height 544
drag, startPoint x: 536, startPoint y: 179, endPoint x: 369, endPoint y: 173, distance: 166.3
click at [372, 173] on div at bounding box center [434, 270] width 245 height 544
click at [353, 177] on div at bounding box center [434, 270] width 245 height 544
click at [532, 128] on div at bounding box center [434, 270] width 245 height 544
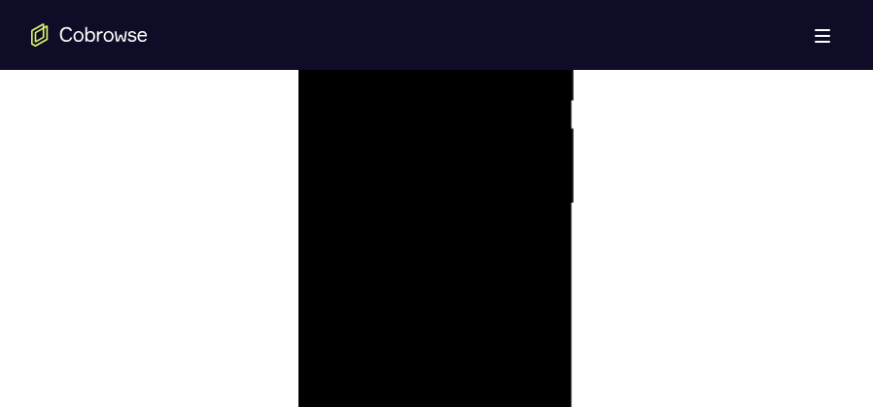
scroll to position [1166, 0]
click at [332, 222] on div at bounding box center [434, 221] width 245 height 544
click at [534, 155] on div at bounding box center [434, 270] width 245 height 544
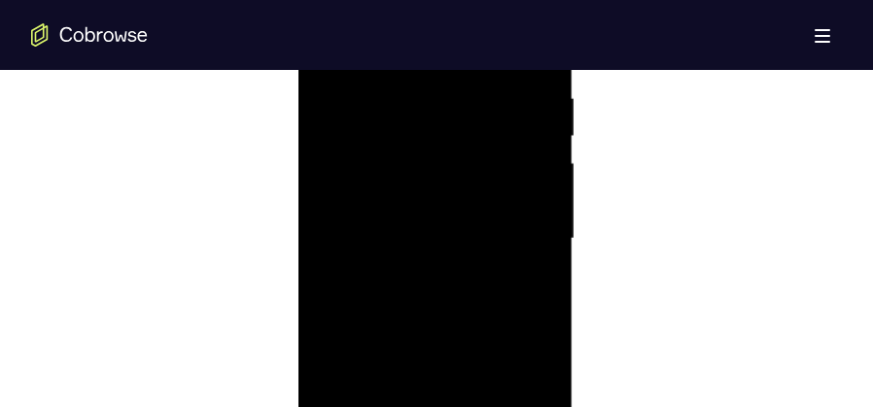
scroll to position [1166, 0]
click at [534, 155] on div at bounding box center [434, 221] width 245 height 544
click at [534, 155] on div at bounding box center [434, 173] width 245 height 544
click at [534, 176] on div at bounding box center [434, 319] width 245 height 544
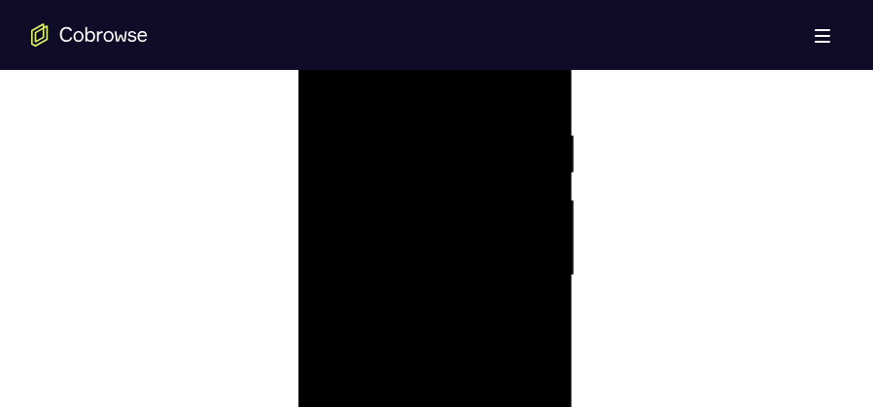
scroll to position [1166, 0]
click at [534, 176] on div at bounding box center [434, 221] width 245 height 544
click at [511, 178] on div at bounding box center [434, 221] width 245 height 544
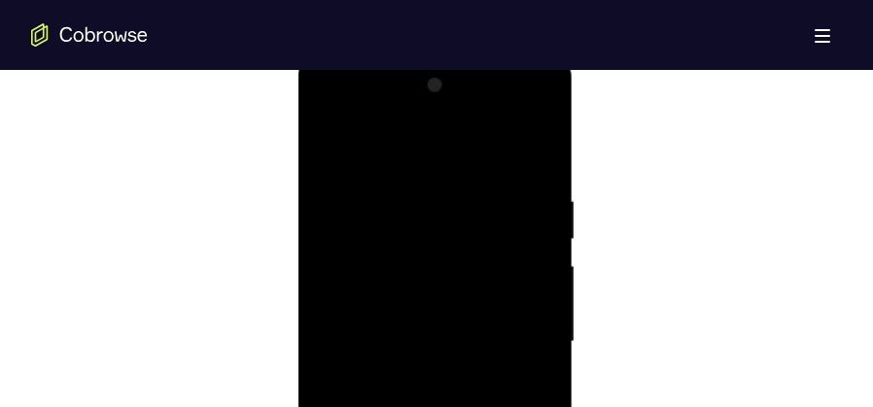
scroll to position [1069, 0]
click at [522, 189] on div at bounding box center [434, 319] width 245 height 544
click at [524, 201] on div at bounding box center [434, 319] width 245 height 544
click at [524, 201] on div at bounding box center [434, 221] width 245 height 544
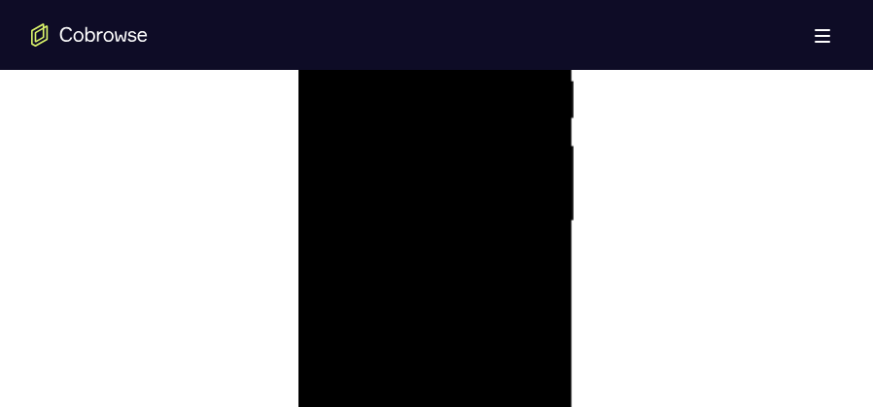
click at [524, 201] on div at bounding box center [434, 221] width 245 height 544
click at [418, 200] on div at bounding box center [434, 319] width 245 height 544
drag, startPoint x: 325, startPoint y: 232, endPoint x: 507, endPoint y: 241, distance: 182.9
click at [507, 241] on div at bounding box center [434, 319] width 245 height 544
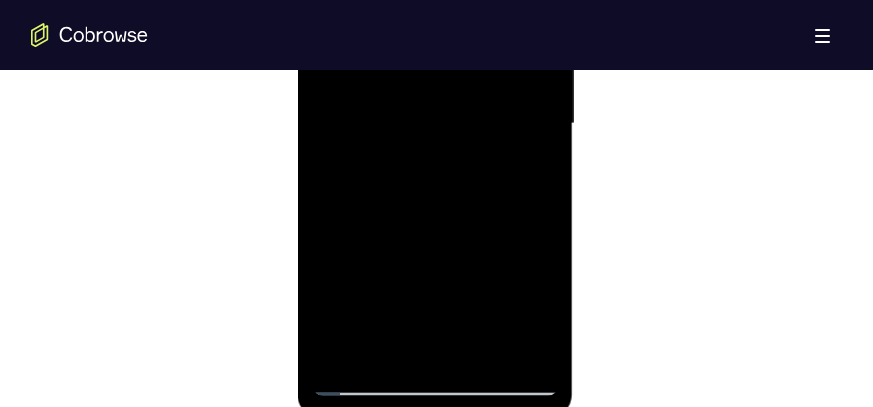
scroll to position [1166, 0]
click at [528, 202] on div at bounding box center [434, 221] width 245 height 544
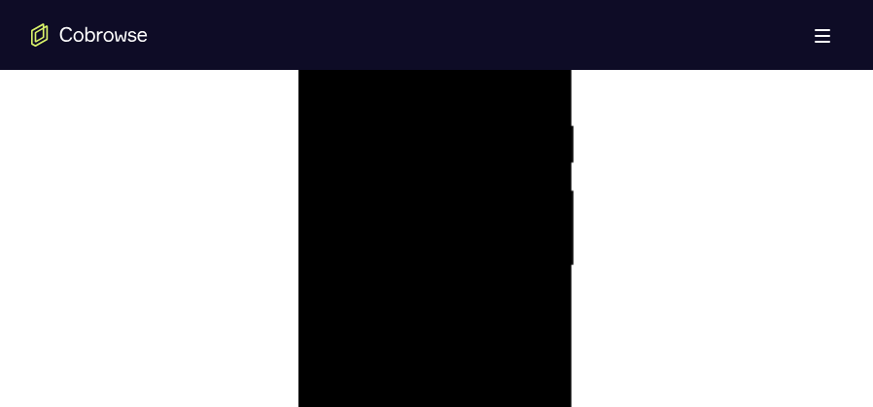
scroll to position [1069, 0]
click at [347, 253] on div at bounding box center [434, 319] width 245 height 544
